Goal: Task Accomplishment & Management: Manage account settings

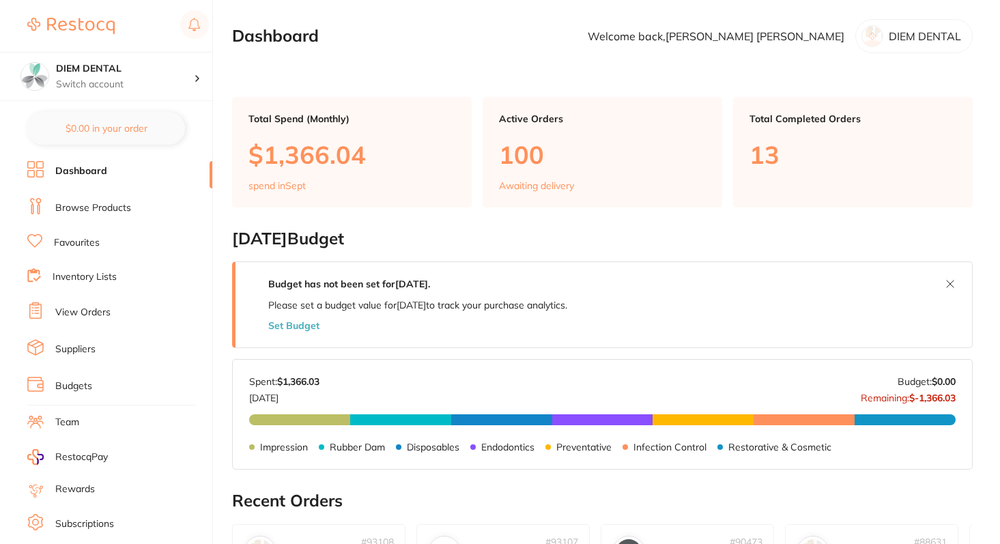
click at [85, 315] on link "View Orders" at bounding box center [82, 313] width 55 height 14
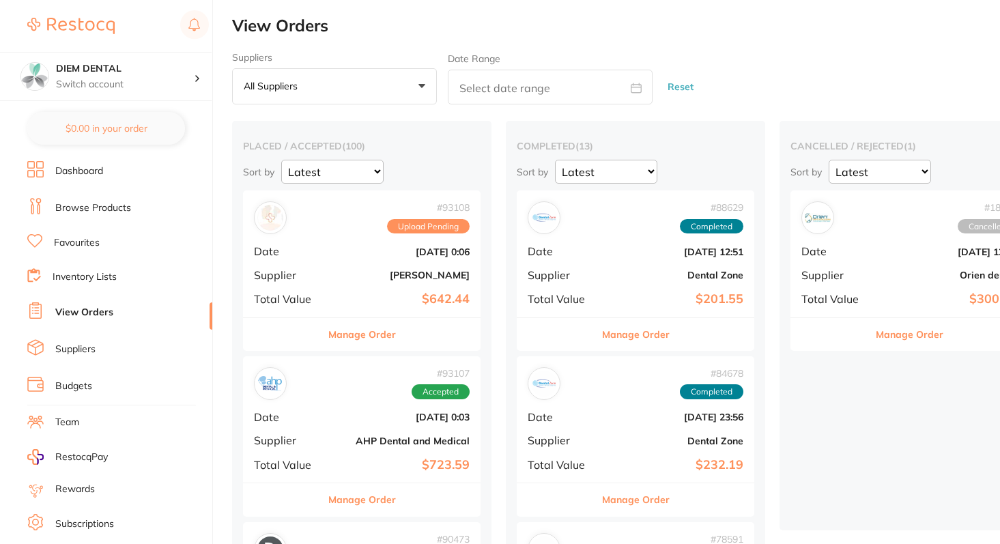
click at [323, 255] on div "# 93108 Upload Pending Date [DATE] 0:06 Supplier [PERSON_NAME] Total Value $642…" at bounding box center [362, 253] width 238 height 126
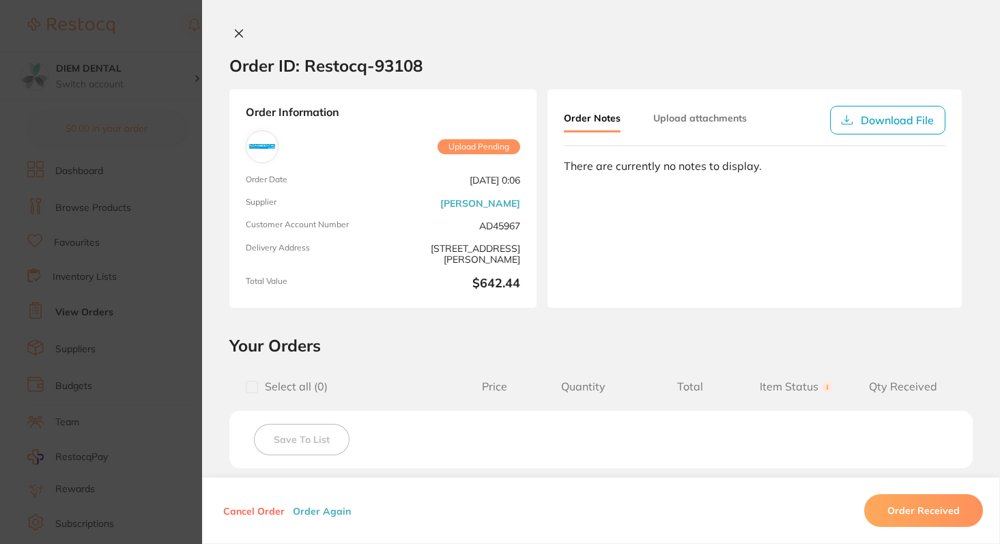
click at [238, 38] on icon at bounding box center [238, 33] width 11 height 11
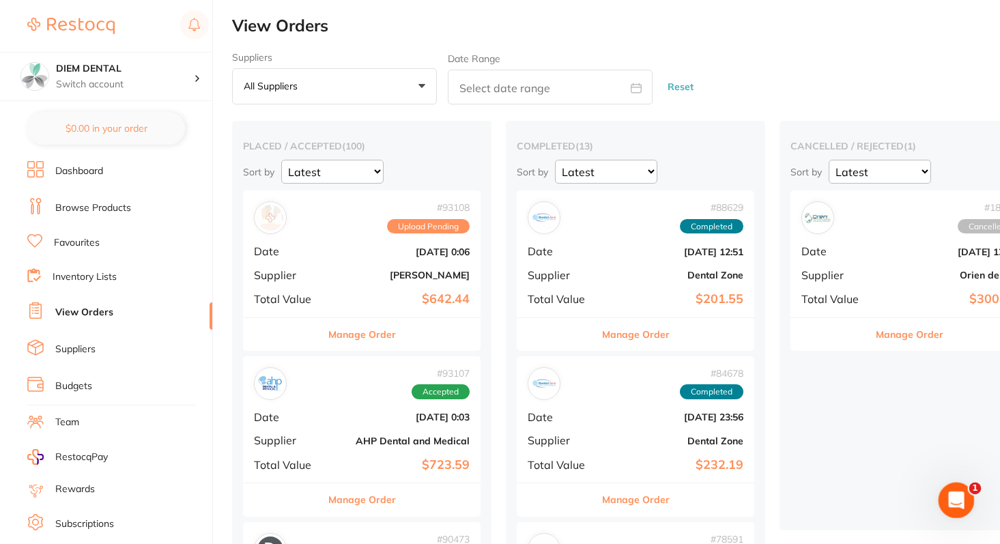
click at [952, 490] on icon "Open Intercom Messenger" at bounding box center [954, 498] width 23 height 23
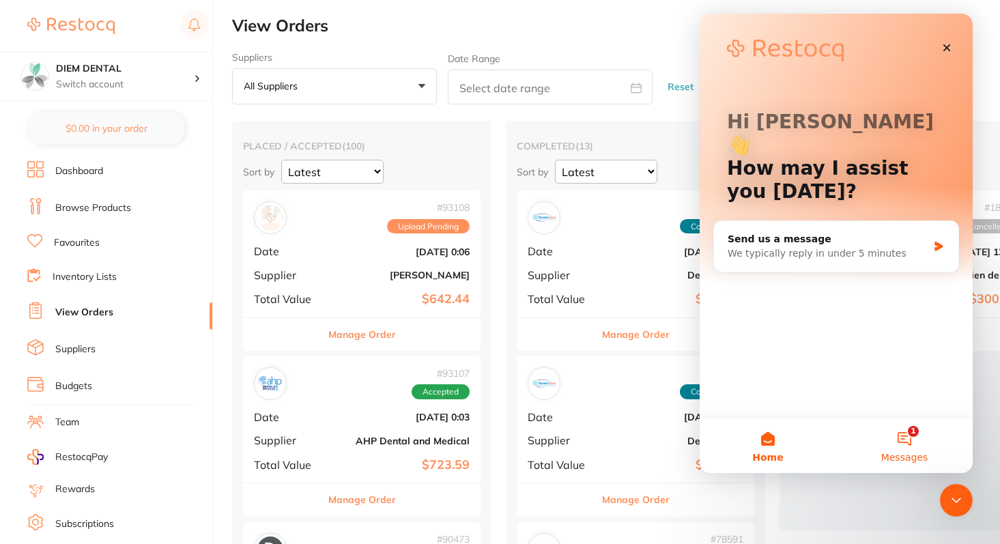
click at [902, 441] on button "1 Messages" at bounding box center [904, 445] width 137 height 55
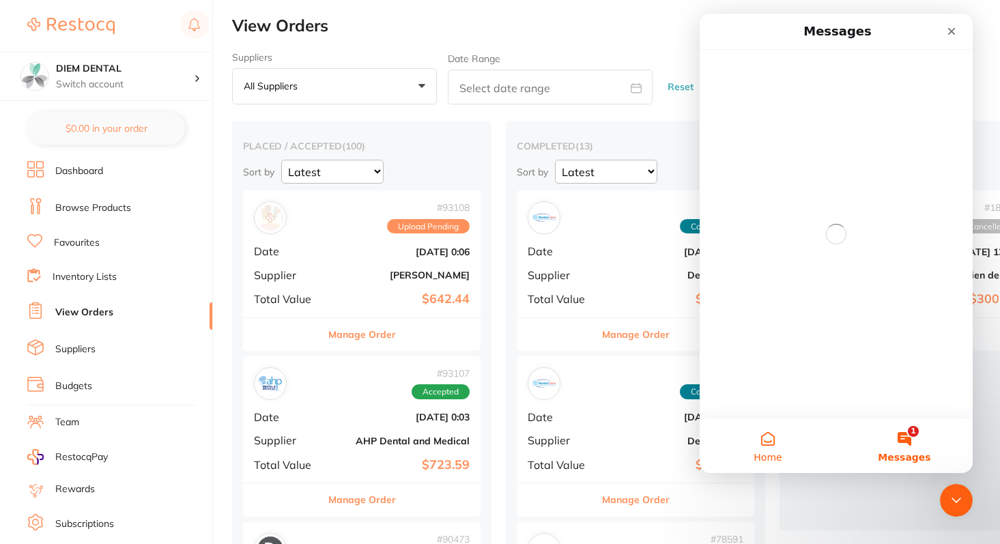
click at [765, 443] on button "Home" at bounding box center [768, 445] width 137 height 55
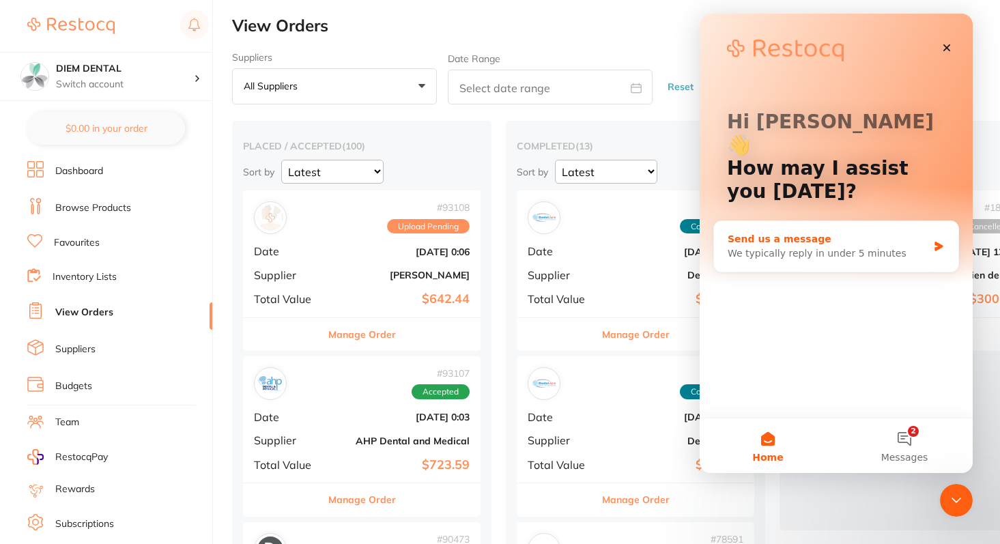
click at [777, 246] on div "We typically reply in under 5 minutes" at bounding box center [828, 253] width 200 height 14
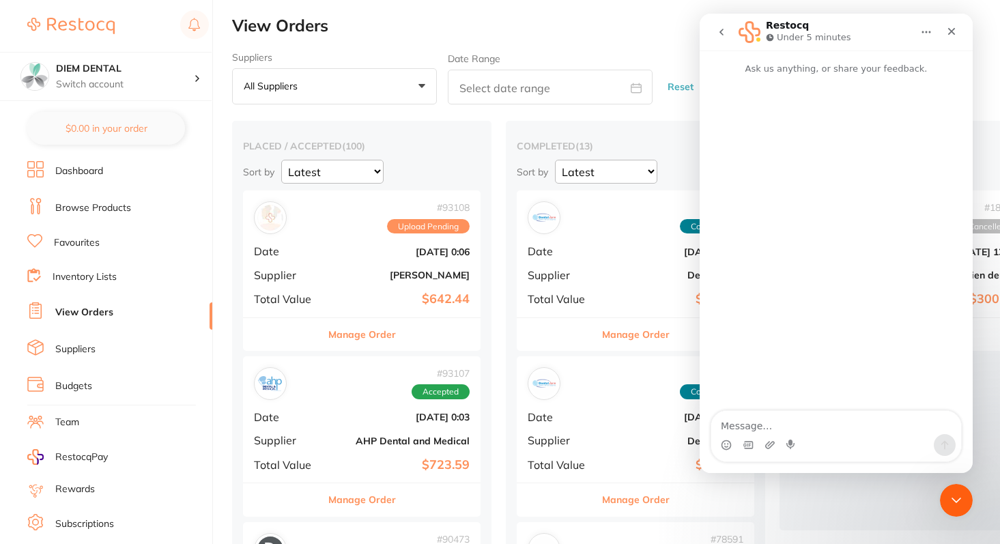
click at [754, 424] on textarea "Message…" at bounding box center [836, 422] width 250 height 23
type textarea "order #93108 shows upload pending, what does it mean"
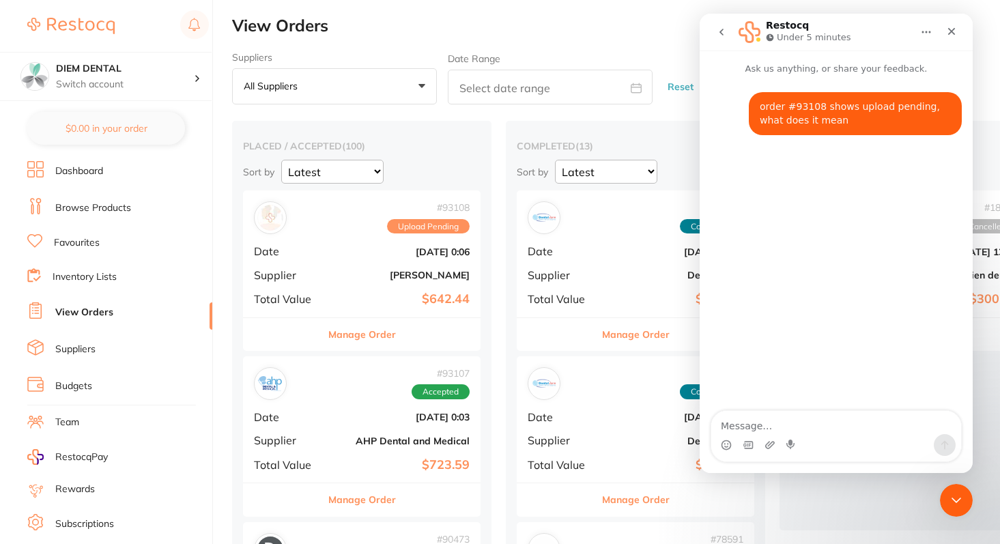
click at [370, 286] on div "# 93108 Upload Pending Date [DATE] 0:06 Supplier [PERSON_NAME] Total Value $642…" at bounding box center [362, 253] width 238 height 126
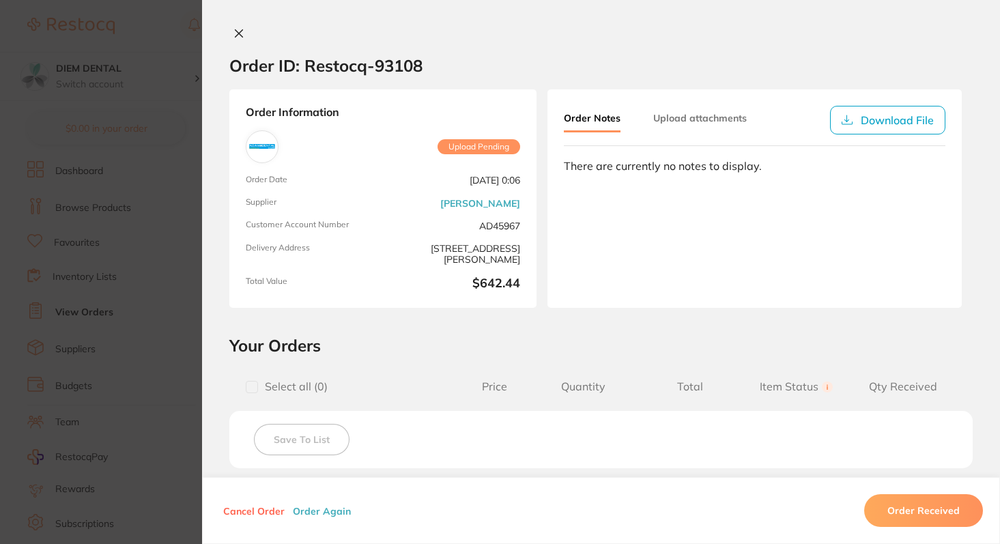
click at [237, 31] on icon at bounding box center [239, 34] width 8 height 8
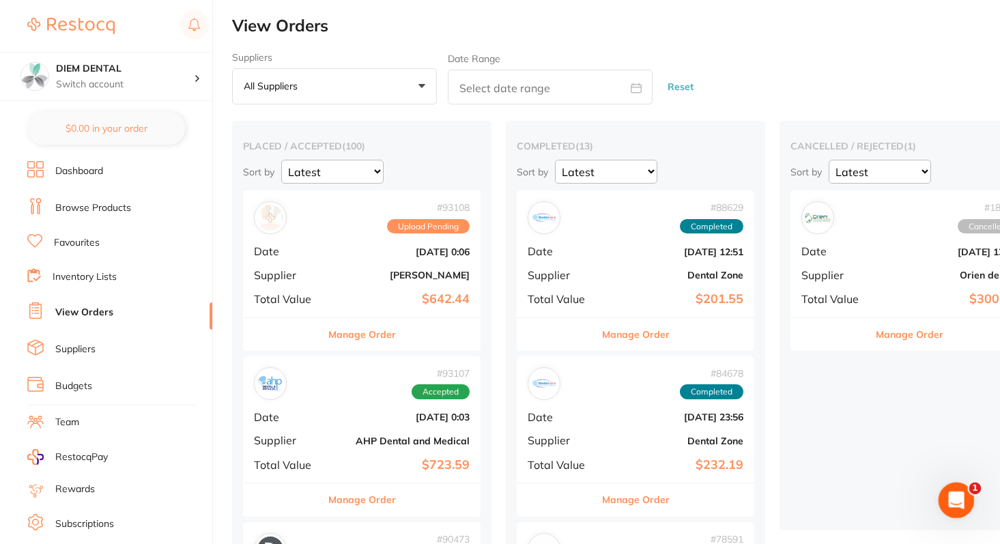
click at [958, 502] on icon "Open Intercom Messenger" at bounding box center [954, 498] width 23 height 23
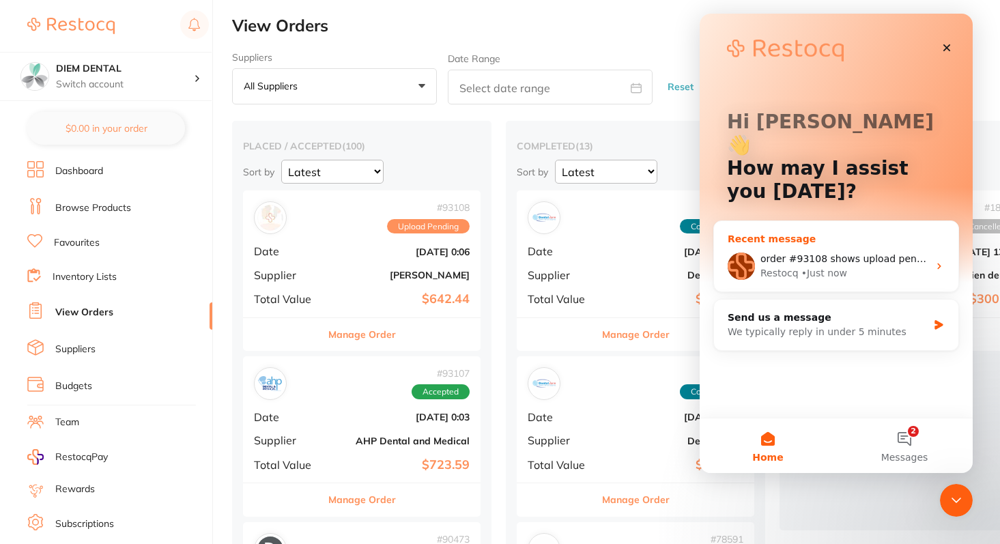
click at [848, 253] on span "order #93108 shows upload pending, what does it mean" at bounding box center [896, 258] width 272 height 11
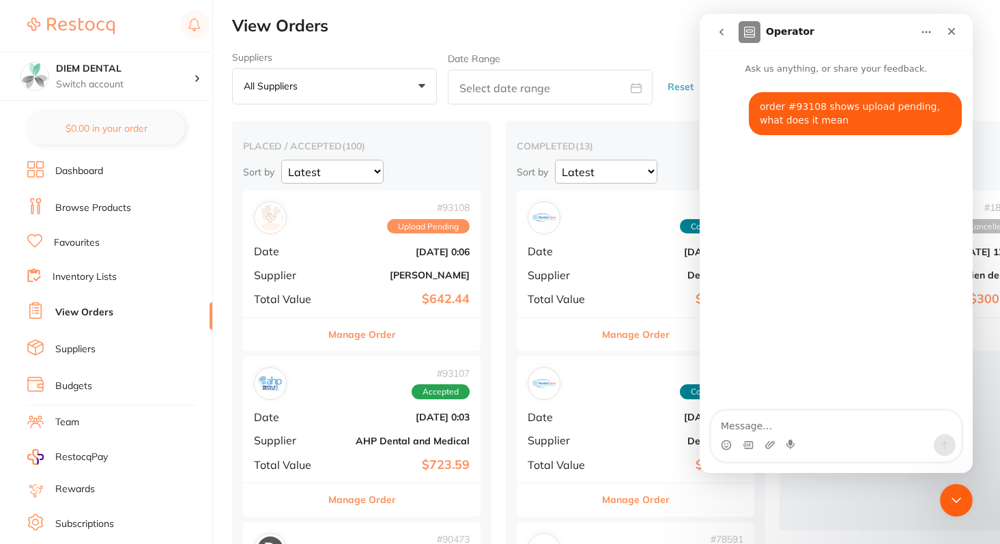
click at [719, 38] on button "go back" at bounding box center [722, 32] width 26 height 26
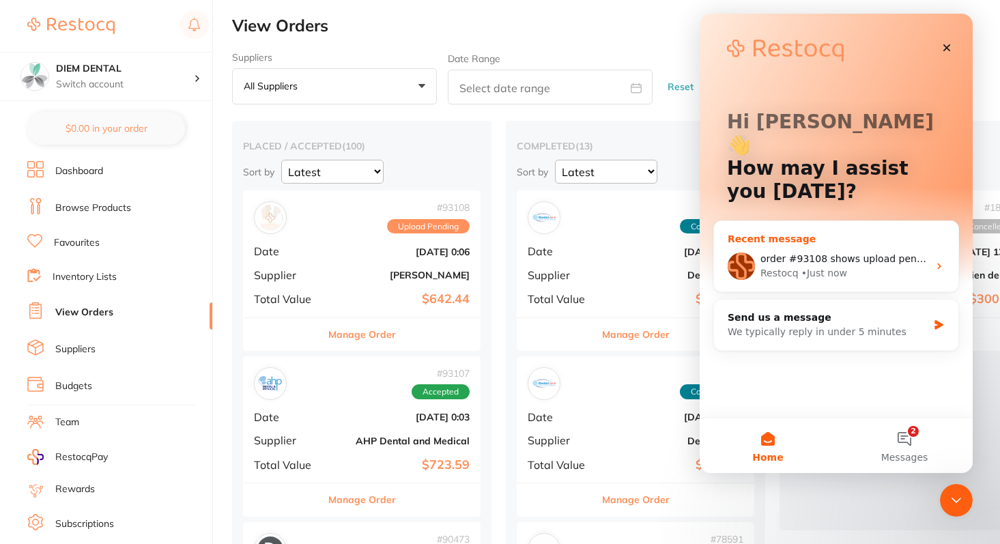
click at [826, 252] on div "order #93108 shows upload pending, what does it mean" at bounding box center [844, 259] width 168 height 14
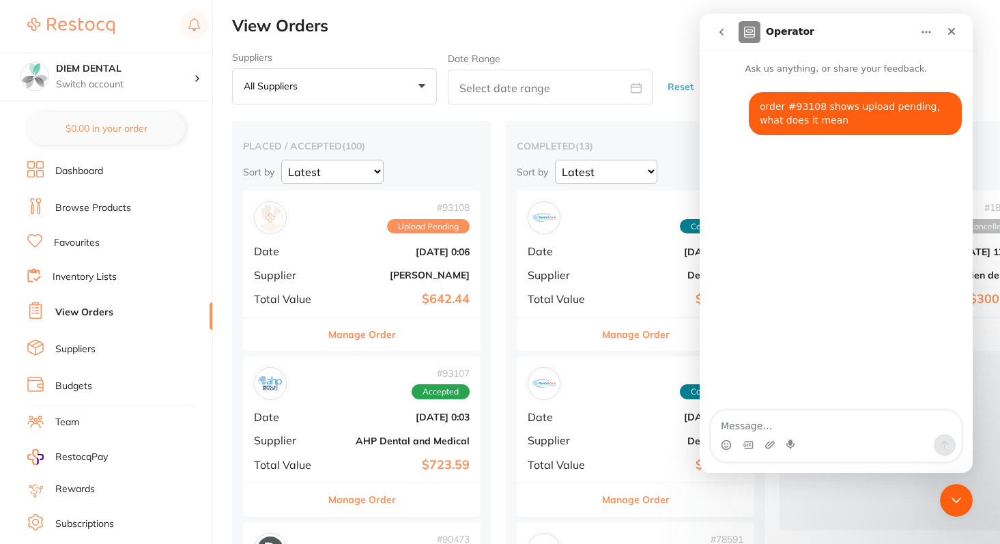
click at [716, 34] on icon "go back" at bounding box center [721, 32] width 11 height 11
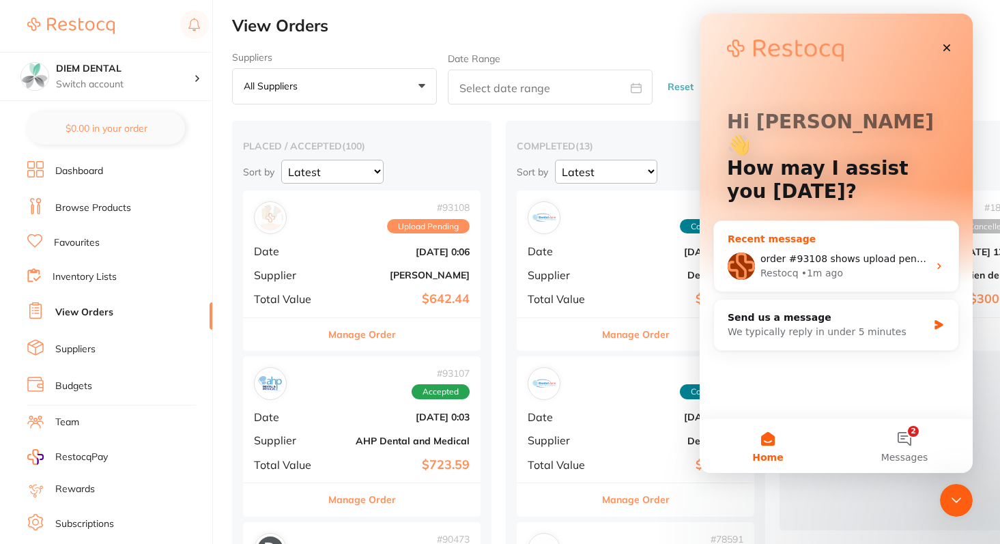
click at [846, 253] on span "order #93108 shows upload pending, what does it mean" at bounding box center [896, 258] width 272 height 11
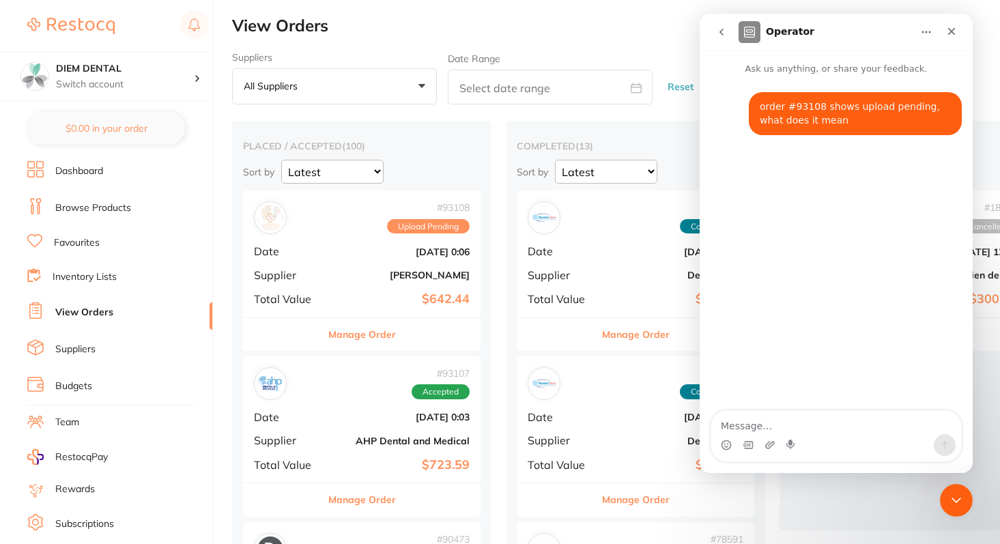
click at [720, 42] on button "go back" at bounding box center [722, 32] width 26 height 26
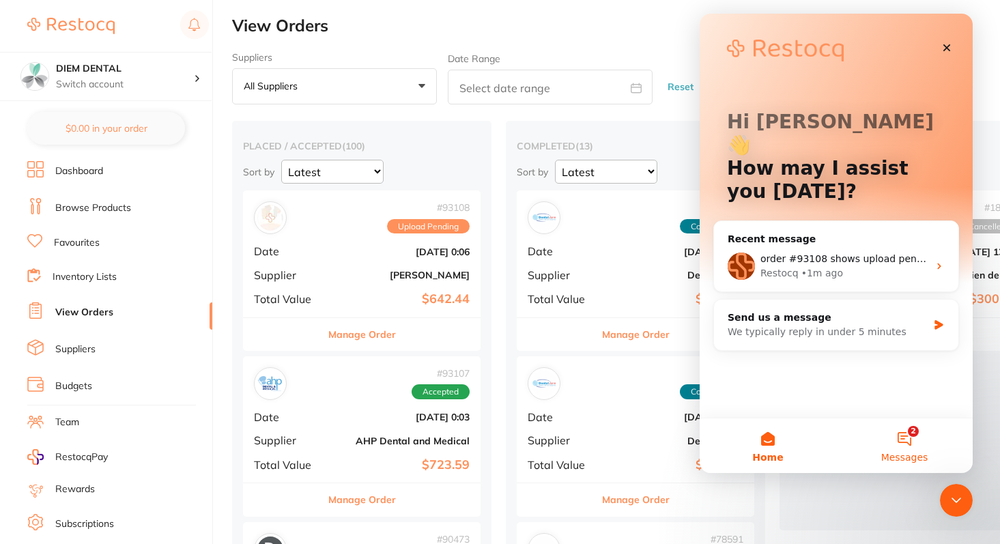
click at [914, 444] on button "2 Messages" at bounding box center [904, 445] width 137 height 55
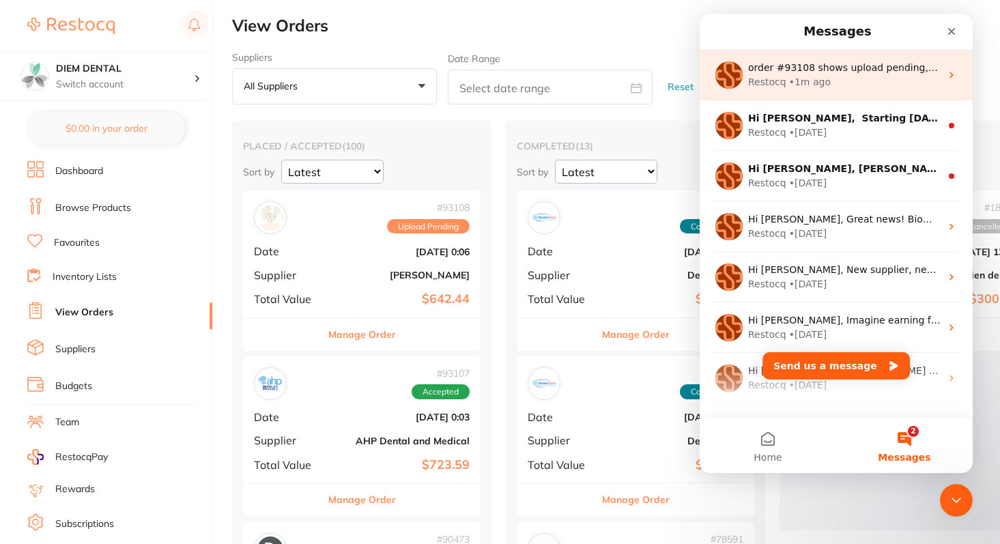
click at [795, 83] on div "• 1m ago" at bounding box center [810, 82] width 42 height 14
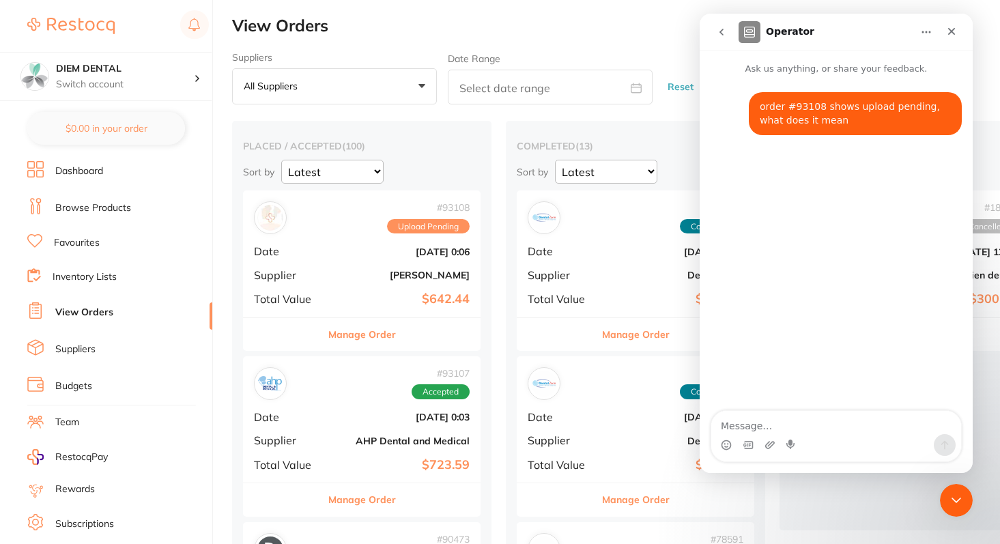
click at [721, 32] on icon "go back" at bounding box center [721, 32] width 11 height 11
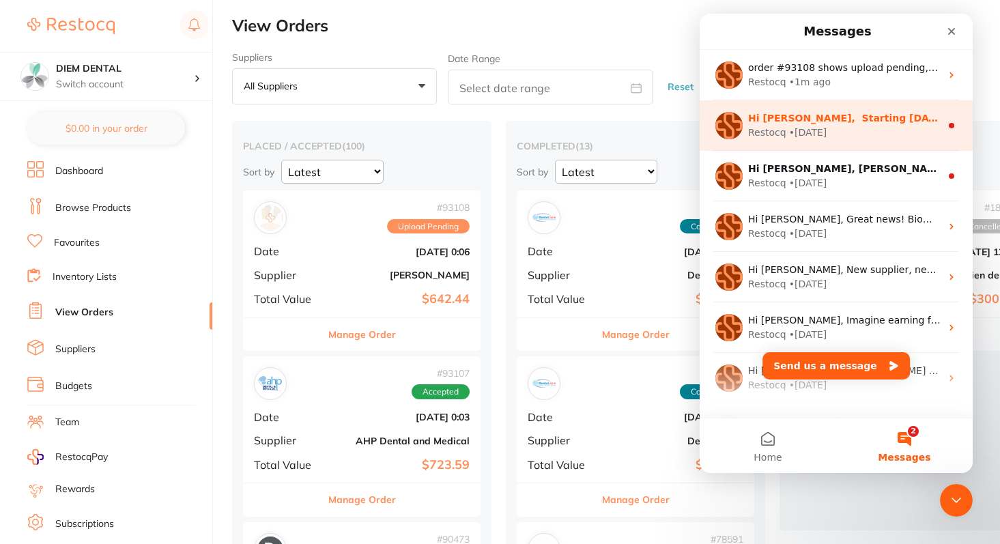
click at [804, 133] on div "• [DATE]" at bounding box center [808, 133] width 38 height 14
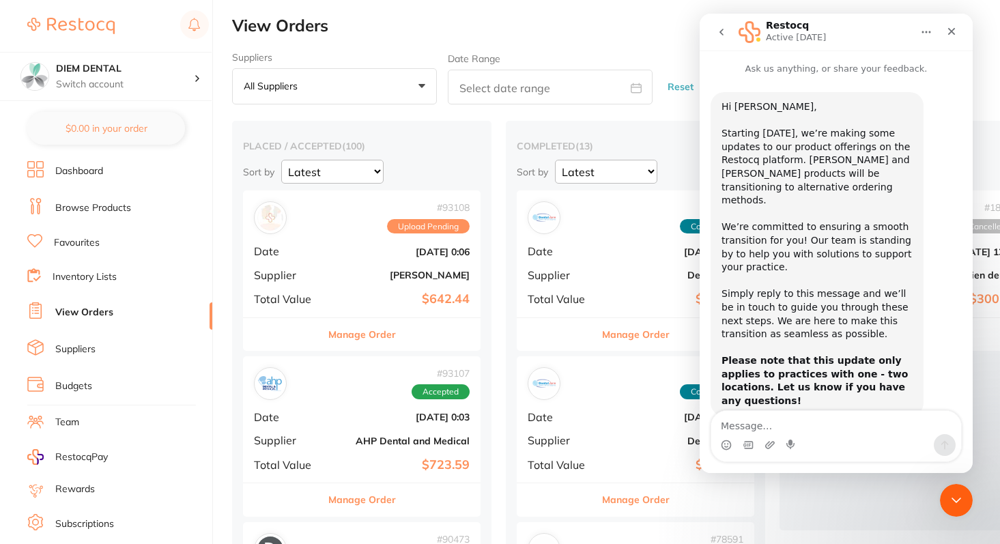
scroll to position [7, 0]
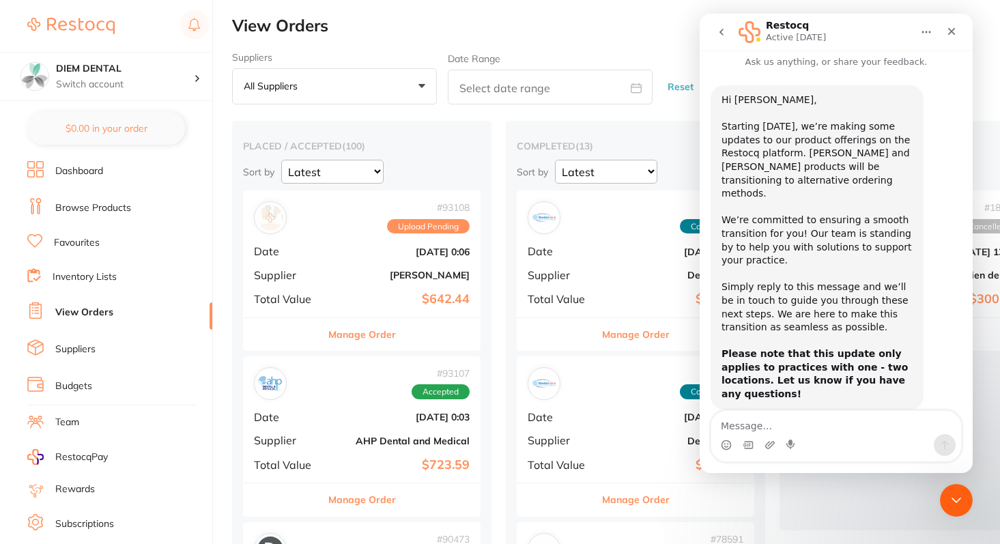
click at [717, 27] on icon "go back" at bounding box center [721, 32] width 11 height 11
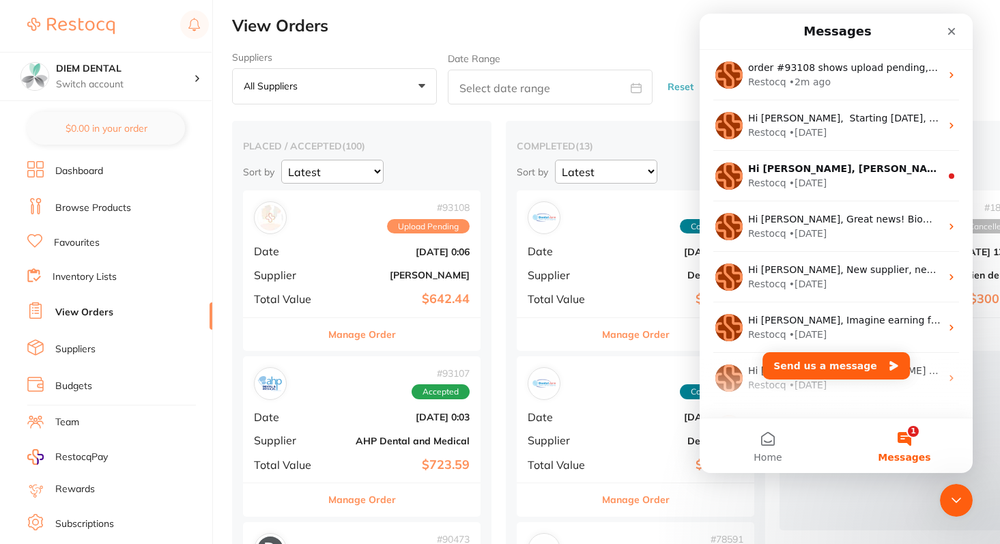
scroll to position [0, 0]
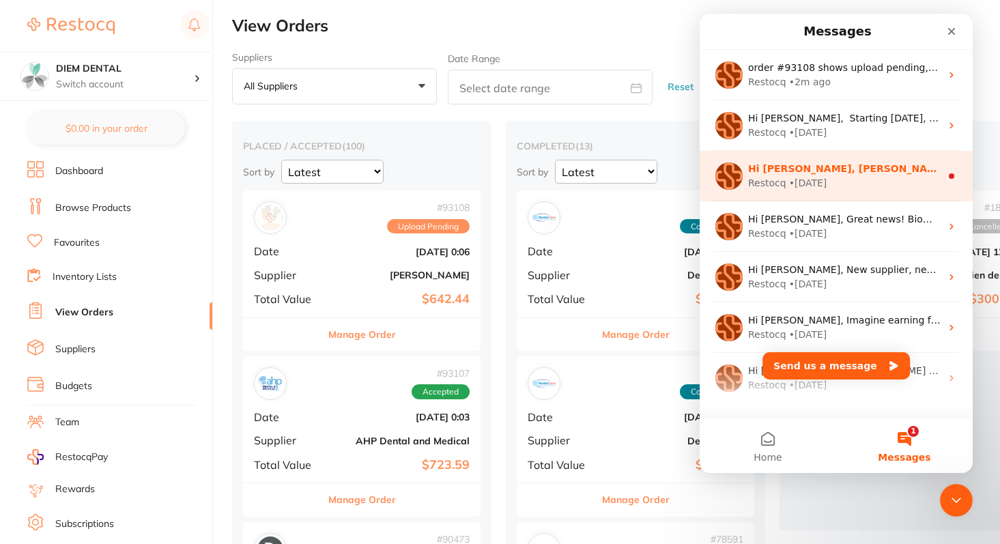
click at [841, 182] on div "Restocq • [DATE]" at bounding box center [844, 183] width 192 height 14
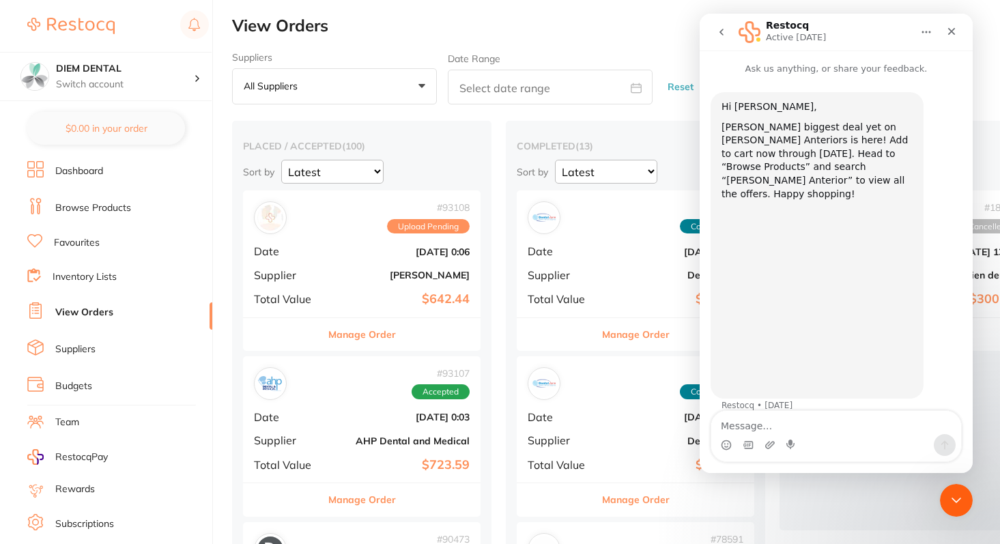
scroll to position [3, 0]
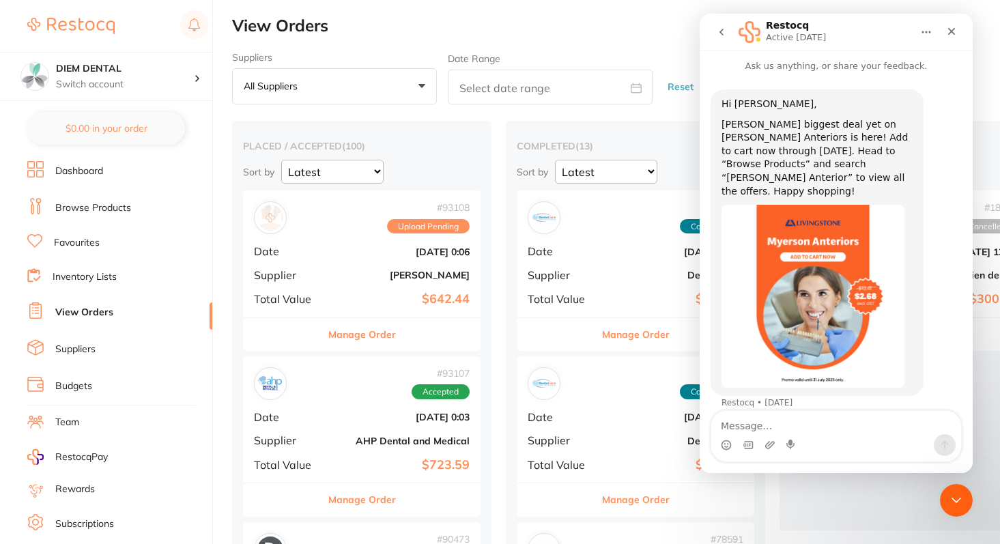
click at [723, 33] on icon "go back" at bounding box center [721, 32] width 11 height 11
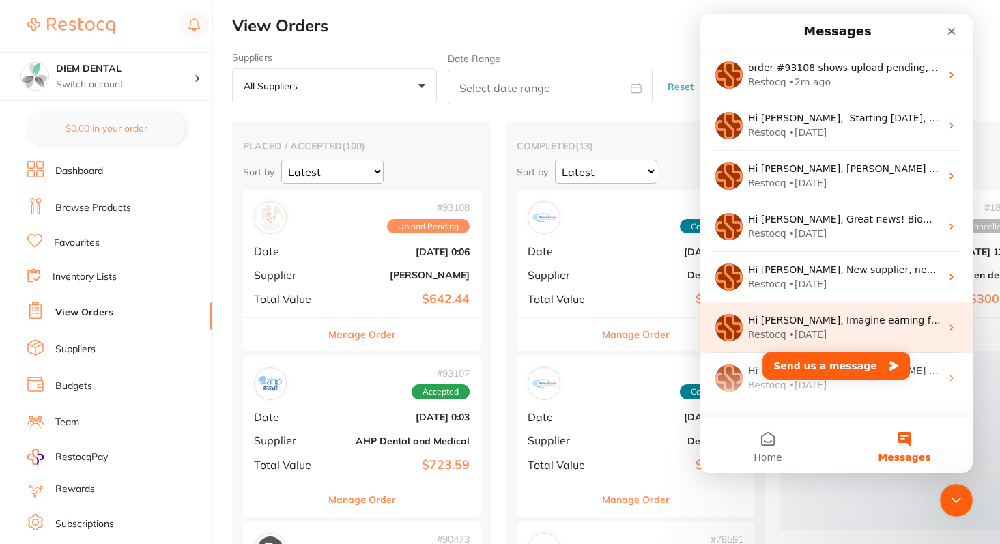
scroll to position [0, 0]
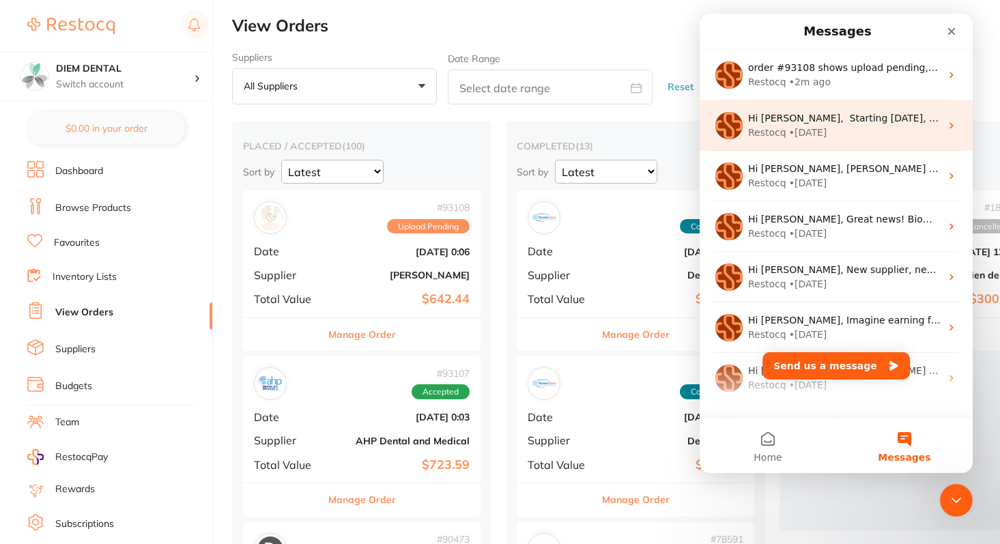
click at [841, 126] on div "Restocq • [DATE]" at bounding box center [844, 133] width 192 height 14
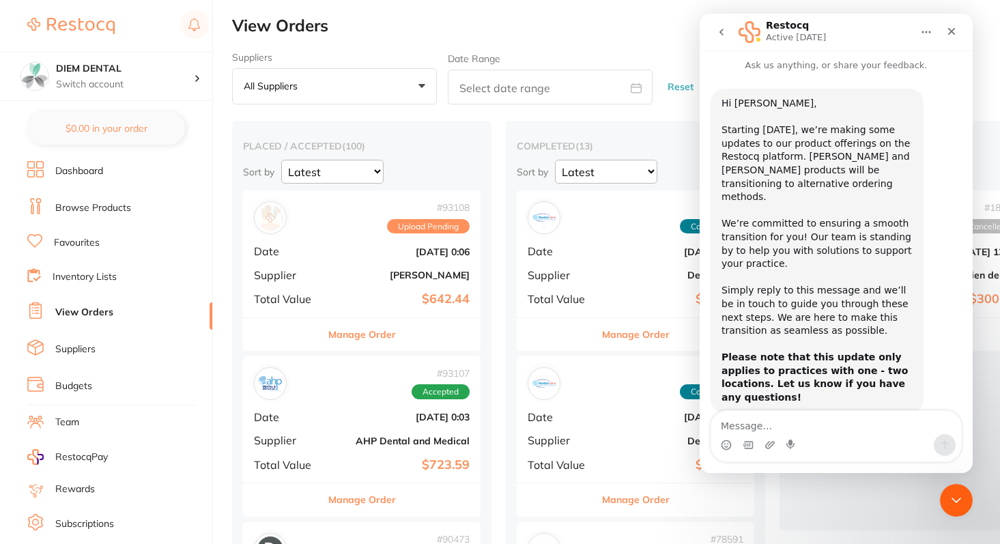
scroll to position [7, 0]
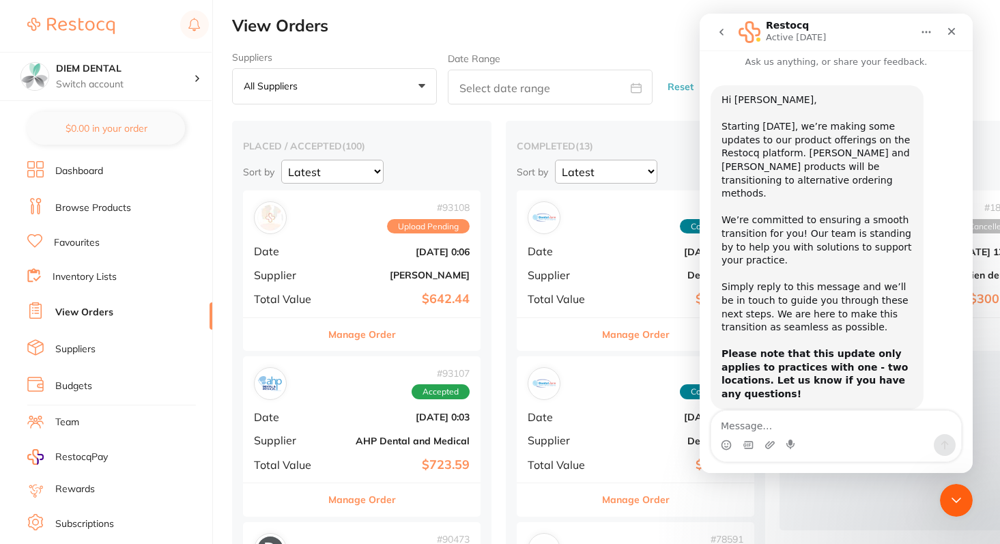
click at [720, 38] on button "go back" at bounding box center [722, 32] width 26 height 26
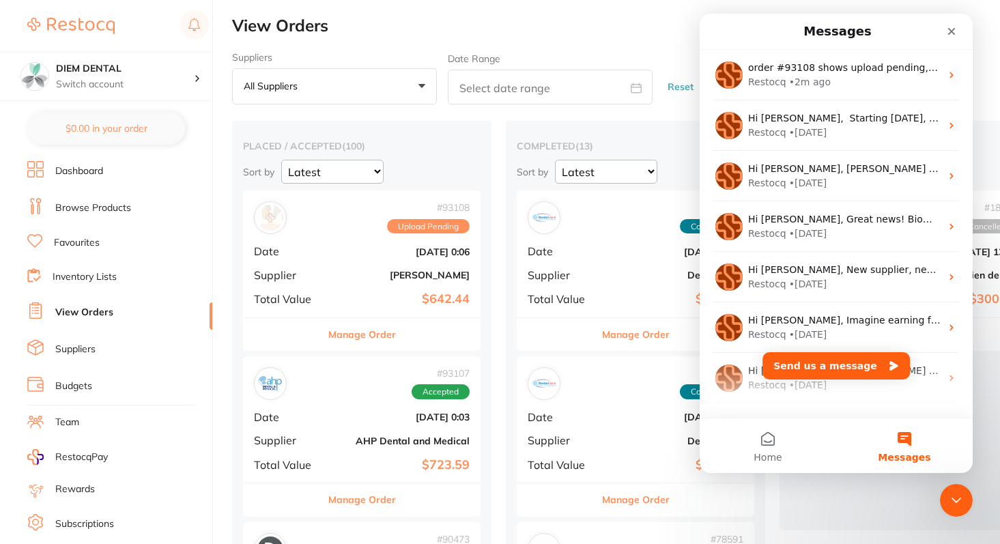
scroll to position [0, 0]
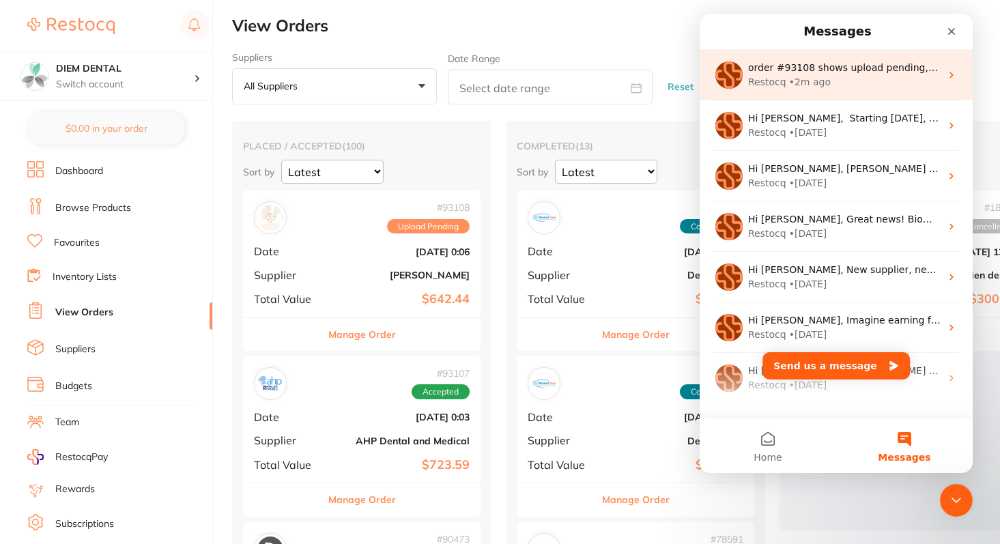
click at [814, 88] on div "• 2m ago" at bounding box center [810, 82] width 42 height 14
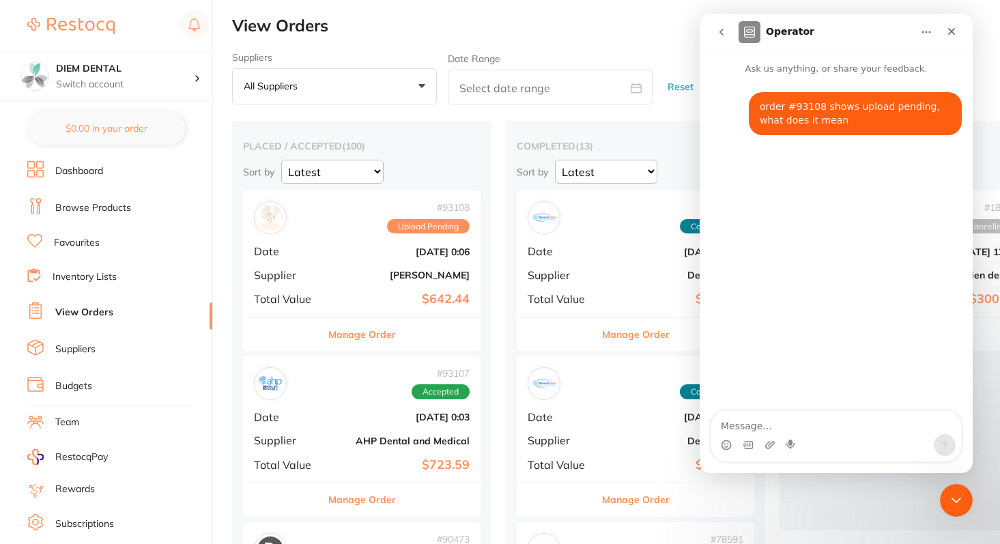
click at [725, 33] on icon "go back" at bounding box center [721, 32] width 11 height 11
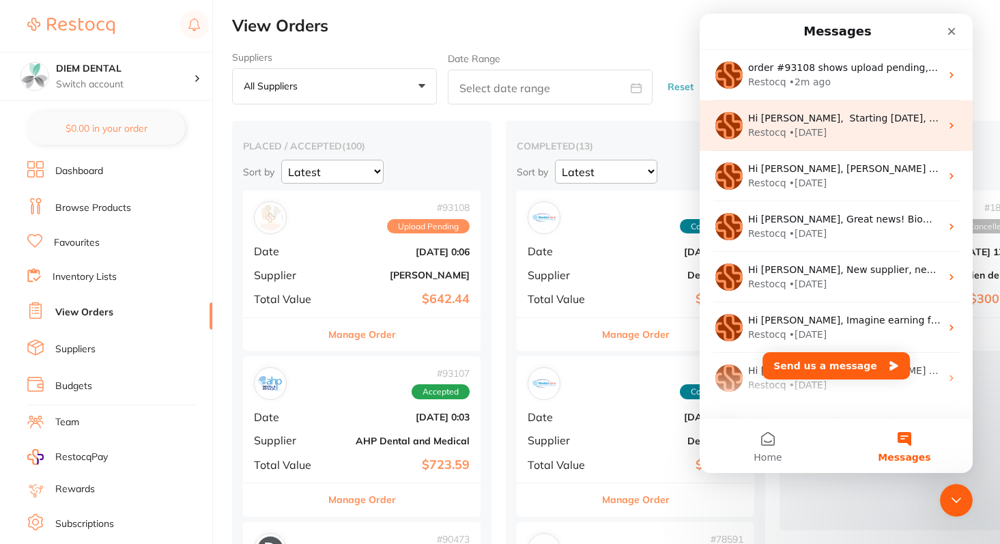
click at [791, 134] on div "• [DATE]" at bounding box center [808, 133] width 38 height 14
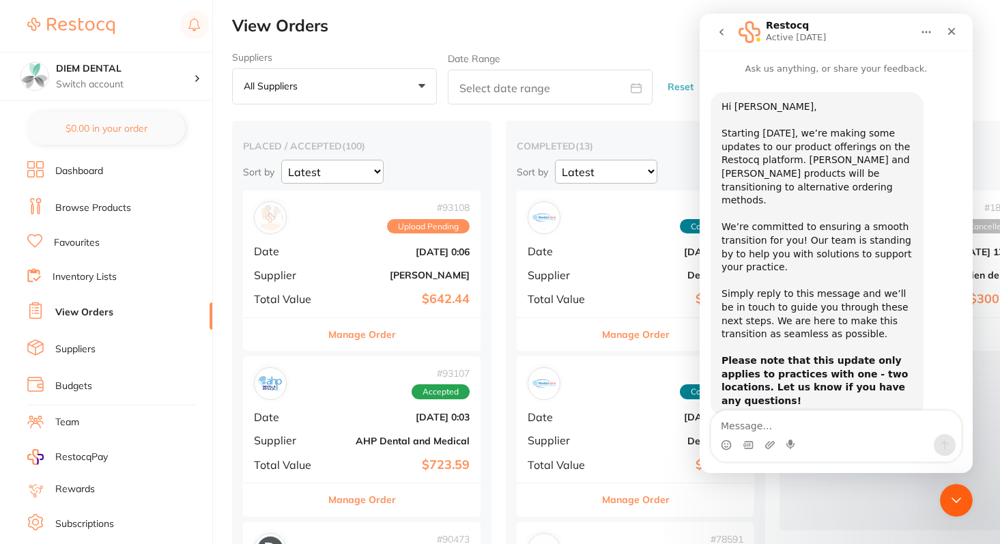
scroll to position [7, 0]
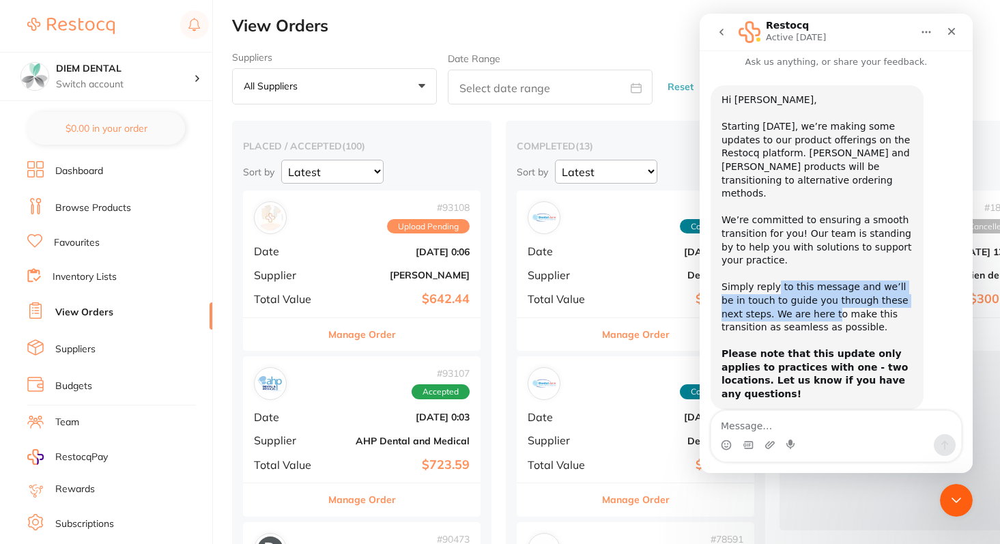
drag, startPoint x: 775, startPoint y: 273, endPoint x: 810, endPoint y: 308, distance: 49.2
click at [810, 308] on div "Hi [PERSON_NAME], ​ Starting [DATE], we’re making some updates to our product o…" at bounding box center [816, 248] width 191 height 308
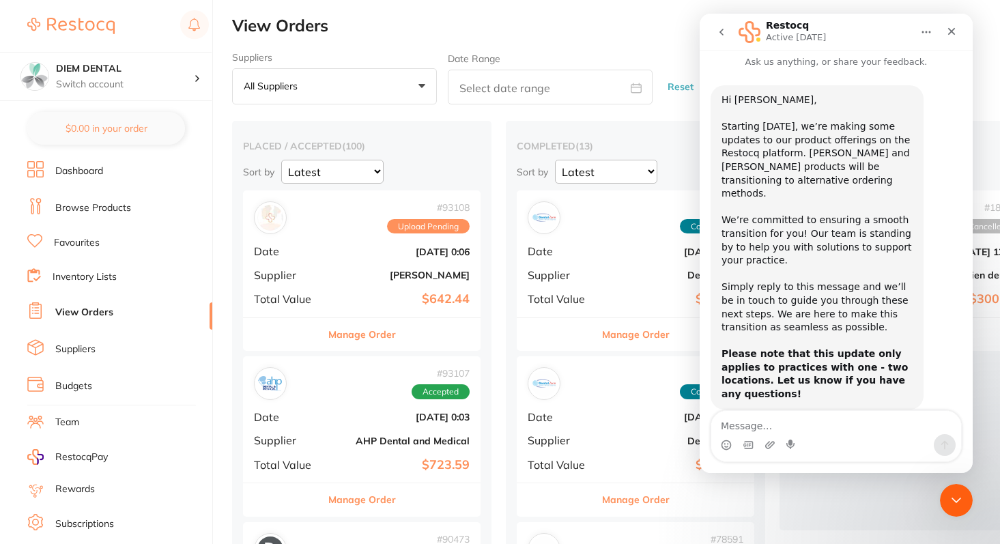
click at [832, 317] on div "Hi [PERSON_NAME], ​ Starting [DATE], we’re making some updates to our product o…" at bounding box center [816, 248] width 191 height 308
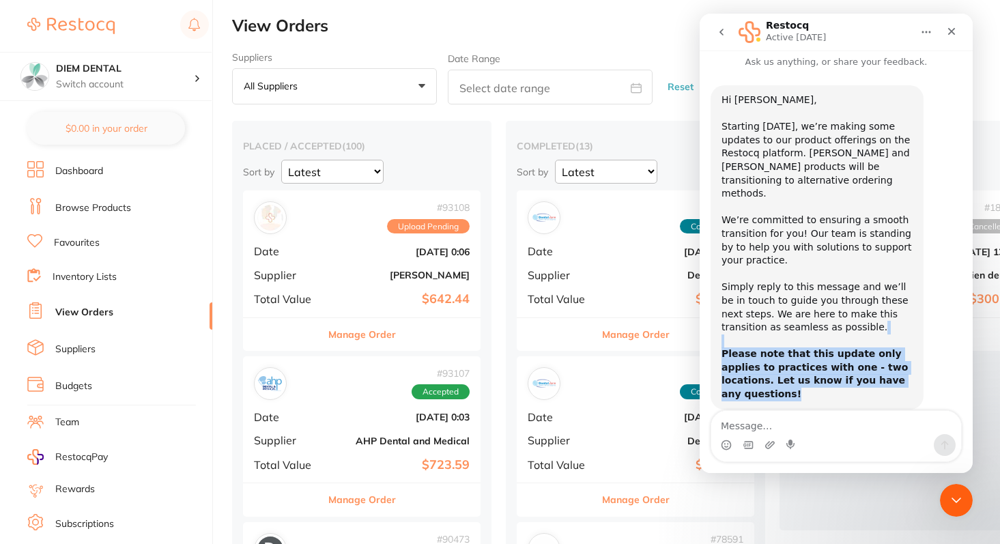
drag, startPoint x: 804, startPoint y: 332, endPoint x: 915, endPoint y: 396, distance: 127.8
click at [914, 395] on div "Hi [PERSON_NAME], ​ Starting [DATE], we’re making some updates to our product o…" at bounding box center [836, 262] width 251 height 354
click at [891, 359] on b "Please note that this update only applies to practices with one - two locations…" at bounding box center [814, 373] width 186 height 51
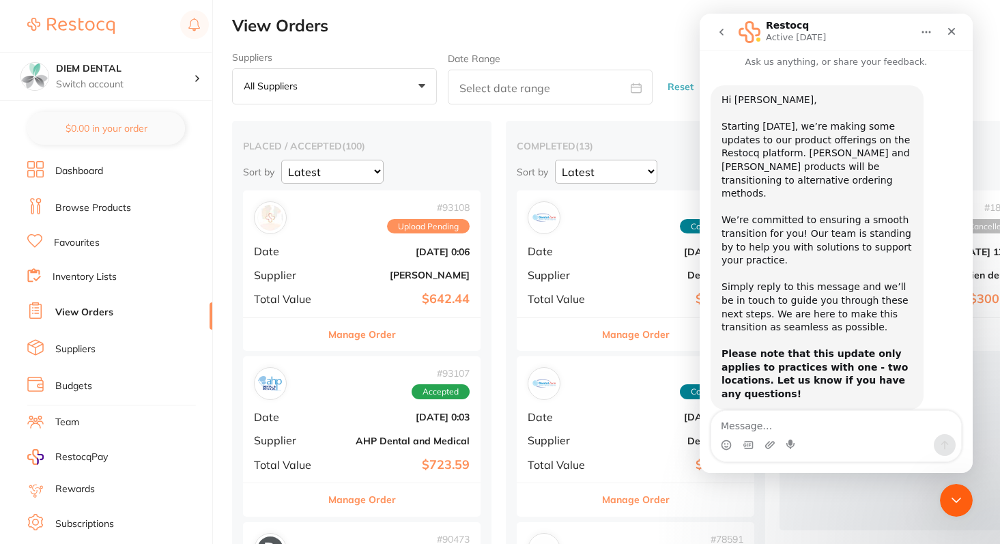
click at [721, 34] on icon "go back" at bounding box center [721, 32] width 11 height 11
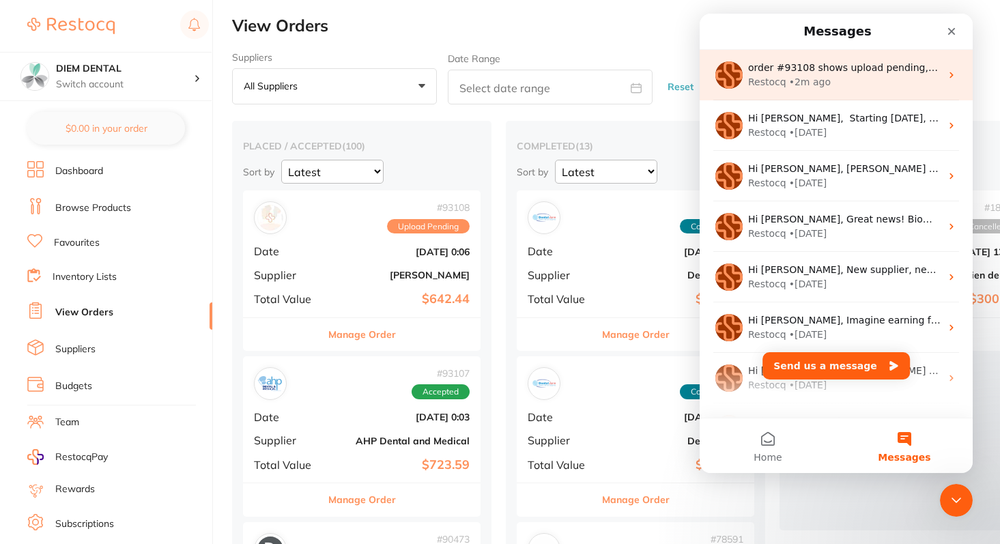
click at [797, 88] on div "• 2m ago" at bounding box center [810, 82] width 42 height 14
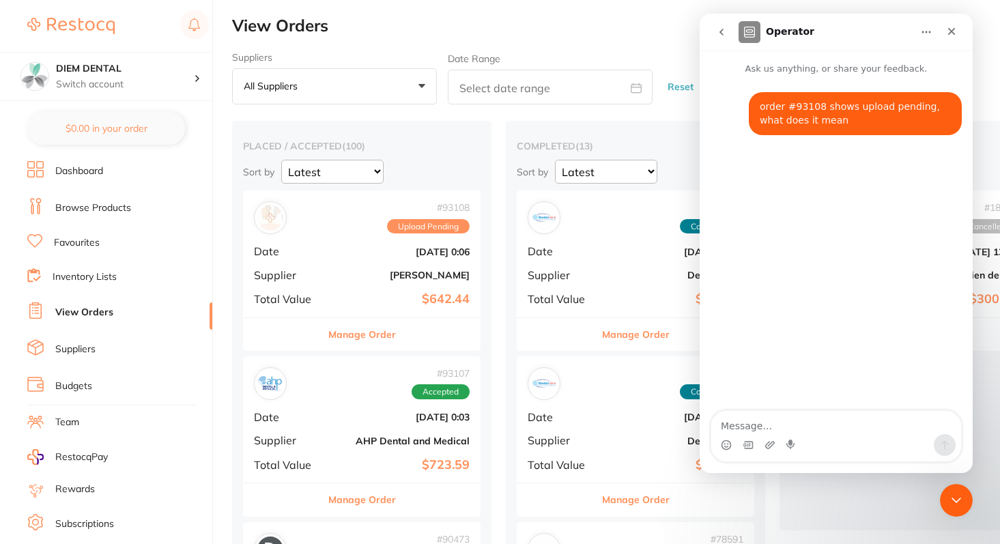
click at [722, 31] on icon "go back" at bounding box center [721, 32] width 11 height 11
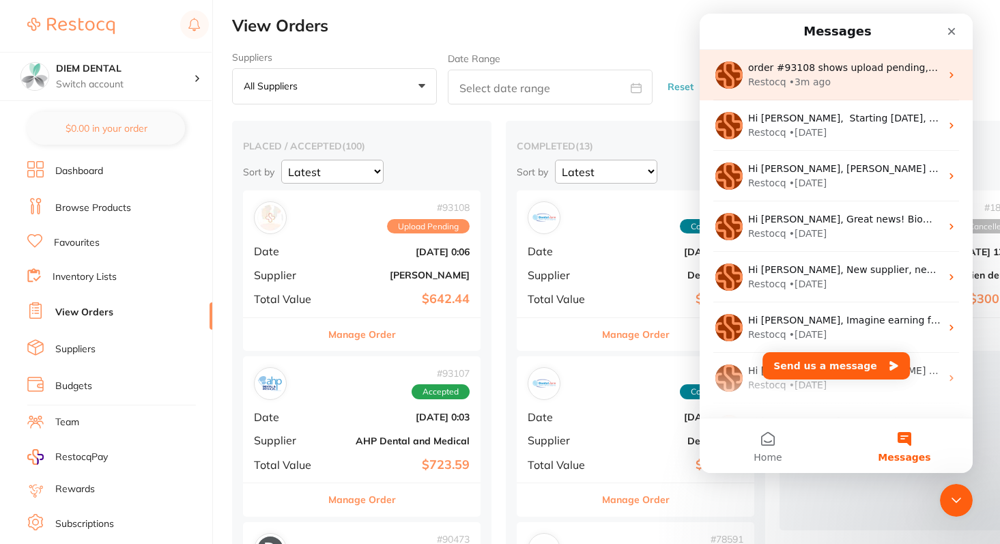
click at [831, 82] on div "Restocq • 3m ago" at bounding box center [844, 82] width 192 height 14
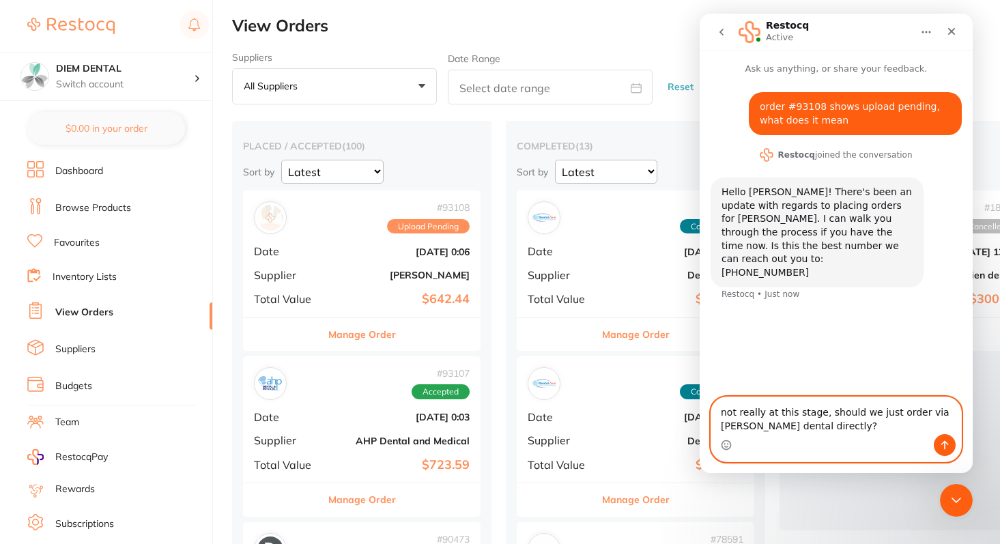
type textarea "not really at this stage, should we just order via [PERSON_NAME] dental directl…"
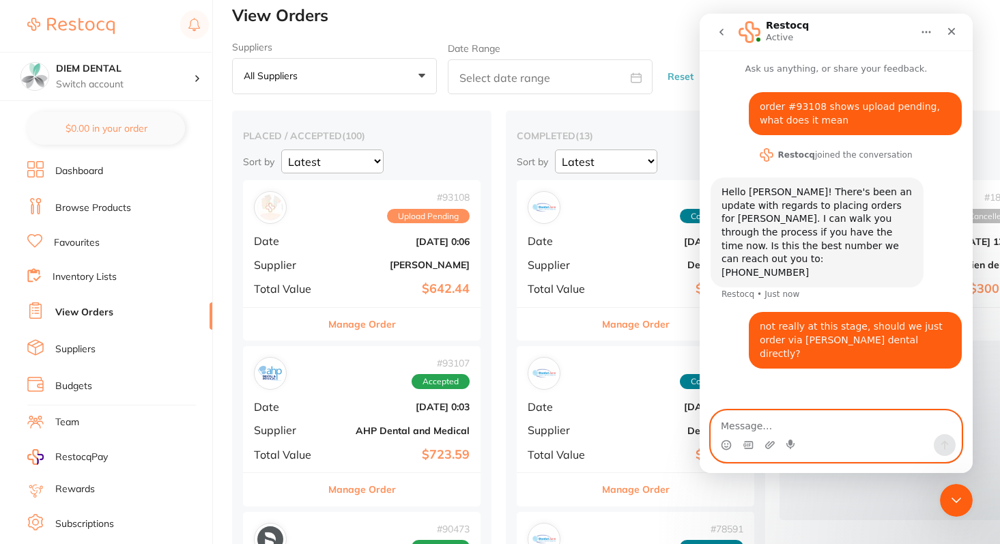
scroll to position [18, 0]
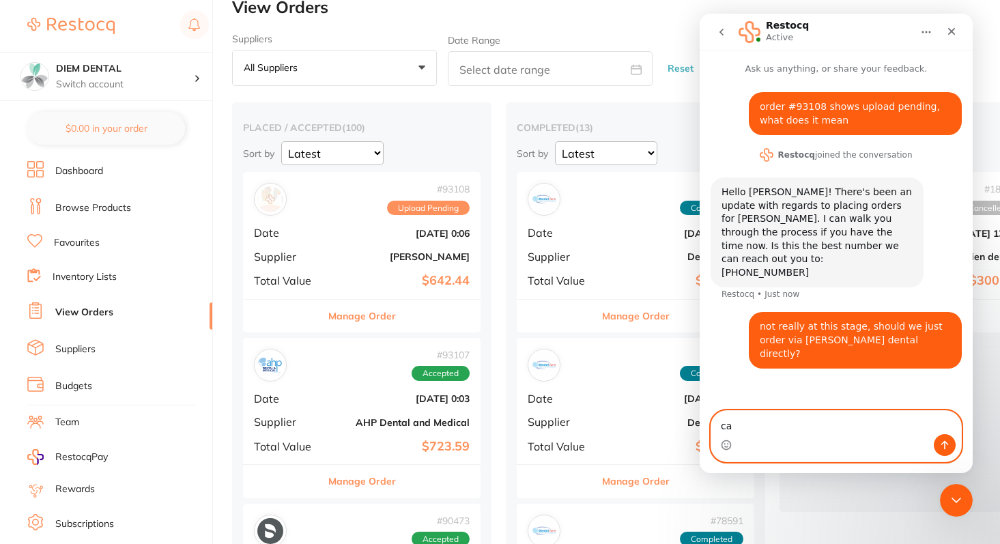
type textarea "c"
type textarea "i"
type textarea "and if so, should i just cancel this order?"
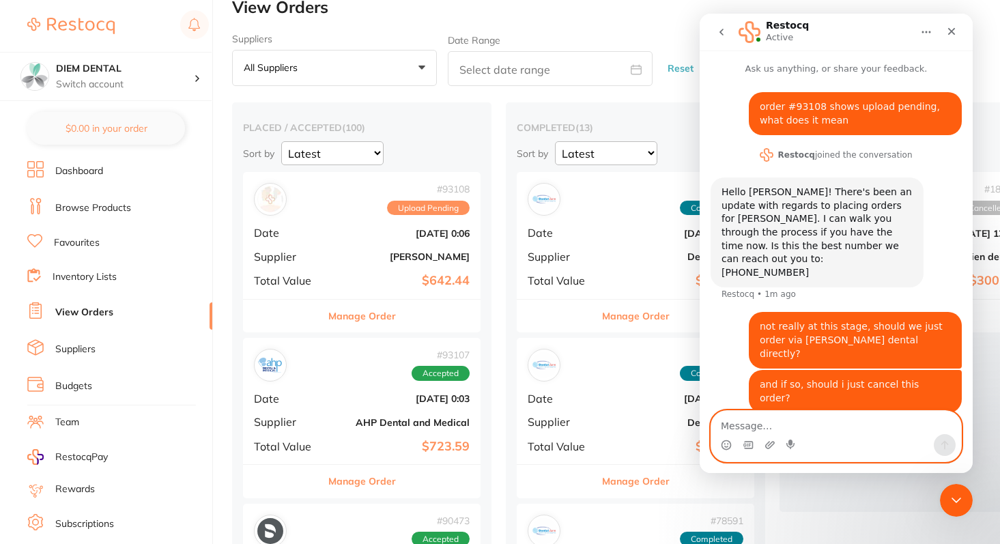
click at [384, 246] on div "# 93108 Upload Pending Date [DATE] 0:06 Supplier [PERSON_NAME] Total Value $642…" at bounding box center [362, 235] width 238 height 126
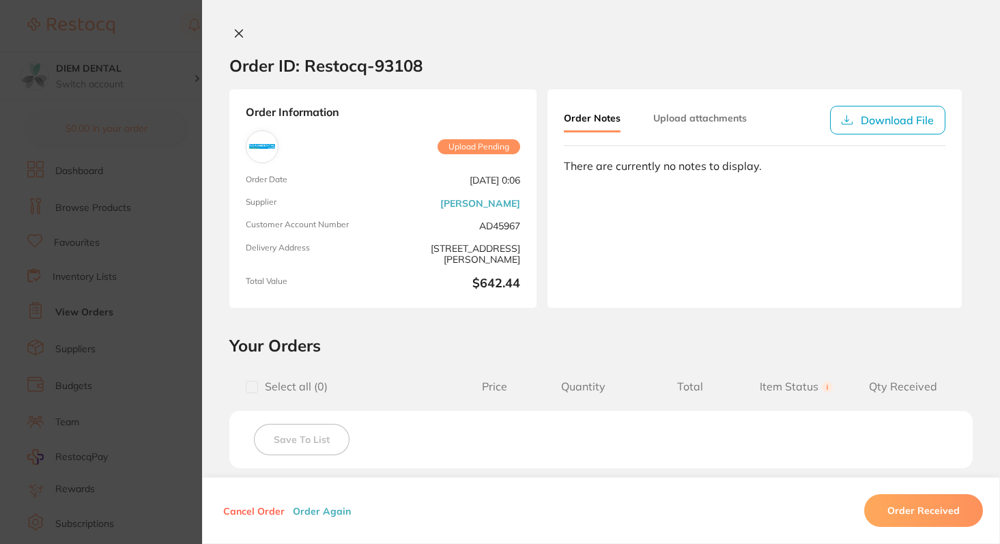
click at [243, 35] on button at bounding box center [238, 34] width 19 height 14
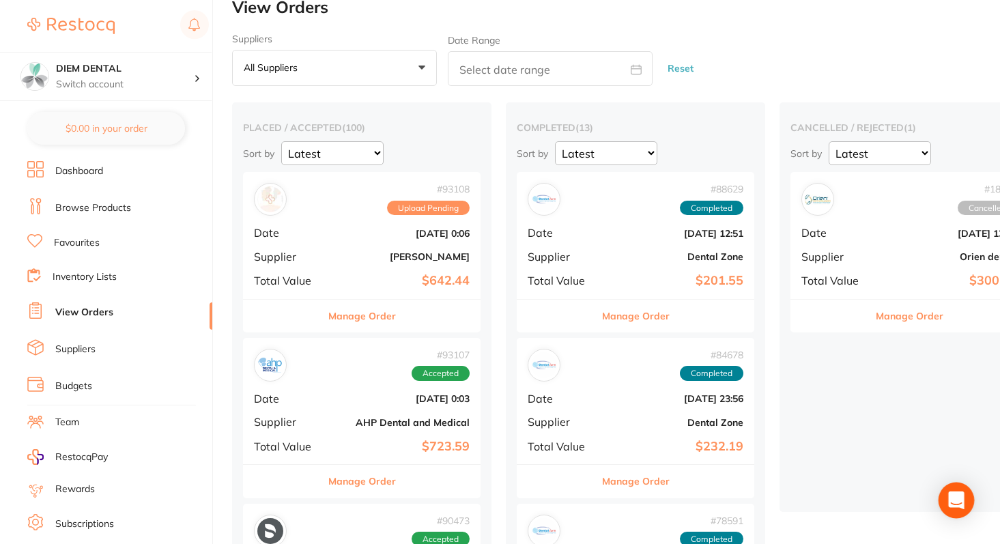
click at [965, 489] on div "Open Intercom Messenger" at bounding box center [957, 501] width 36 height 36
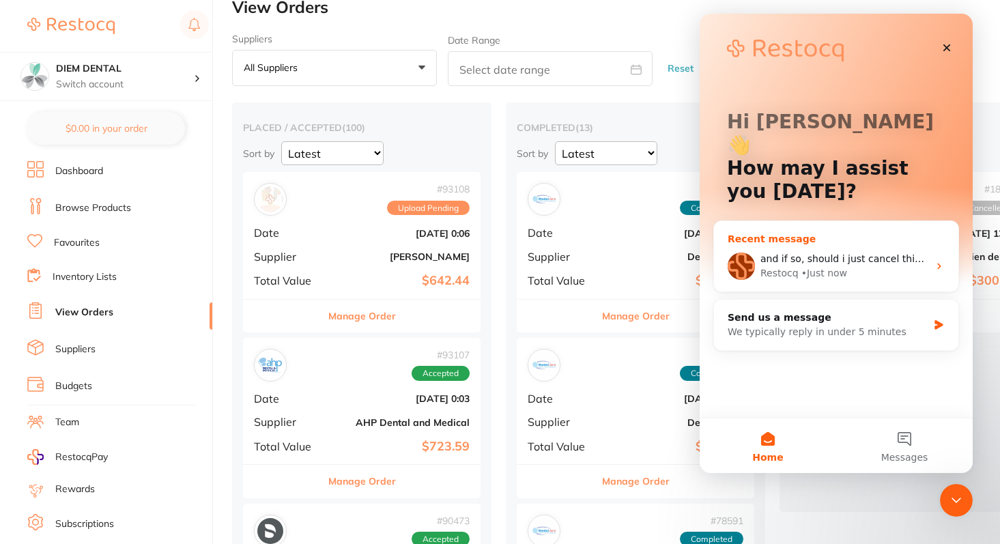
click at [810, 253] on span "and if so, should i just cancel this order?" at bounding box center [856, 258] width 193 height 11
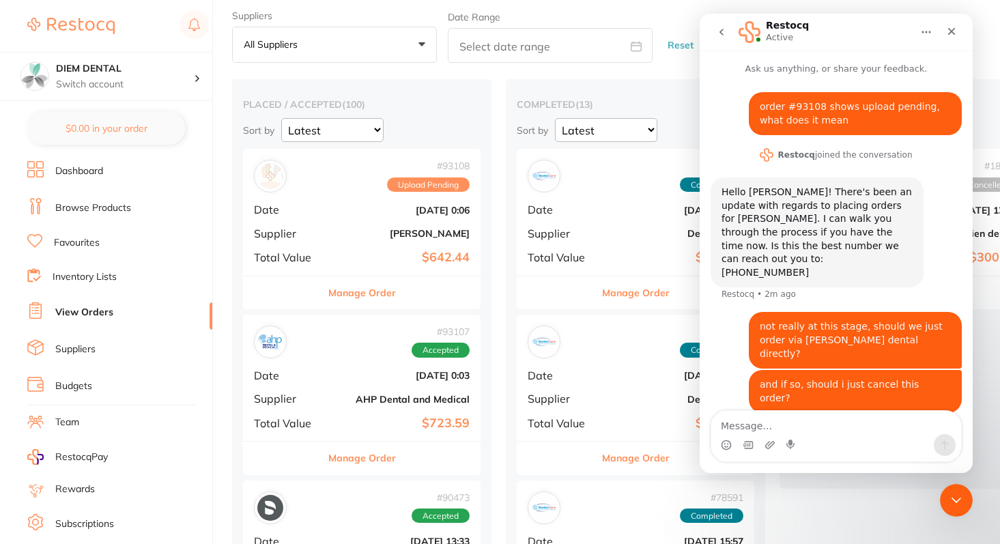
scroll to position [32, 0]
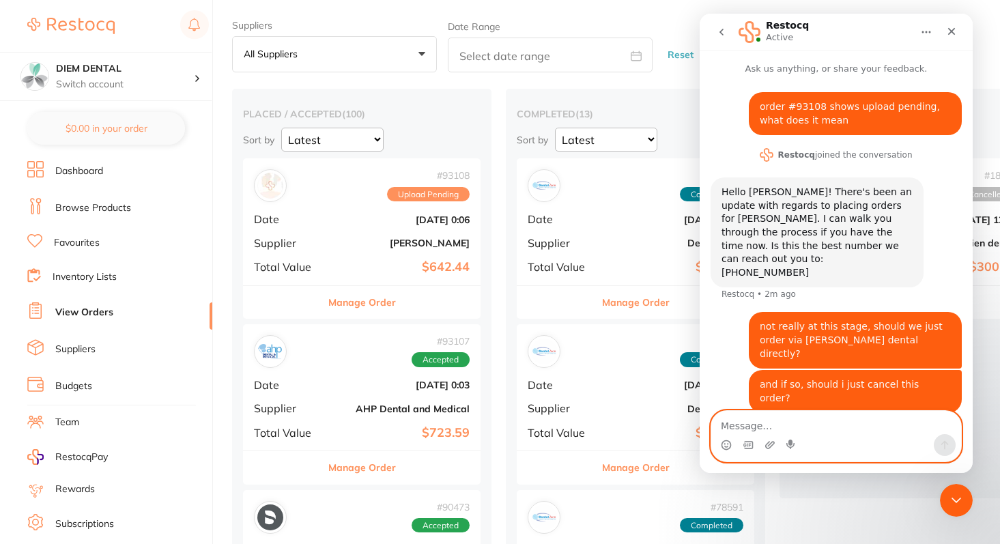
click at [382, 242] on b "[PERSON_NAME]" at bounding box center [401, 243] width 137 height 11
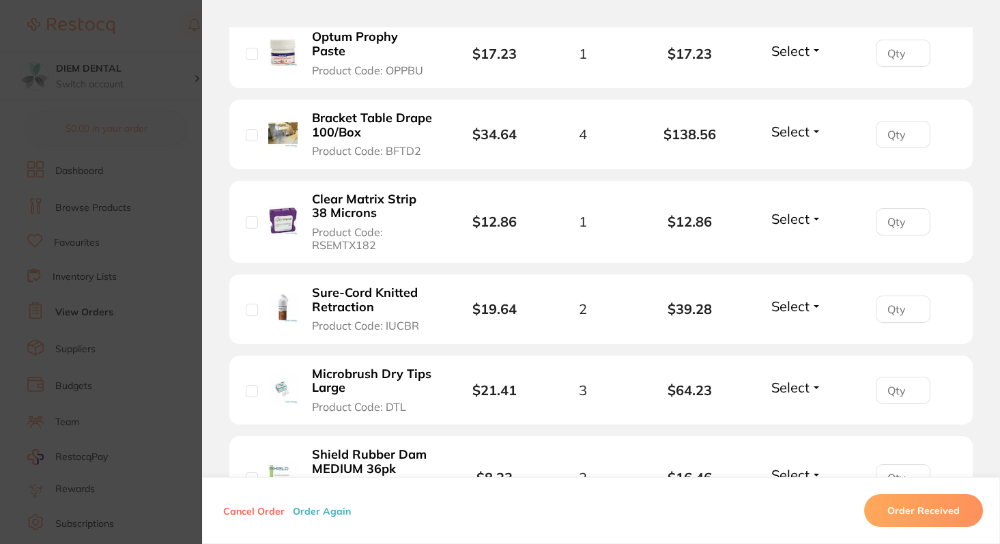
scroll to position [462, 0]
click at [367, 110] on b "Bracket Table Drape 100/Box" at bounding box center [373, 124] width 123 height 28
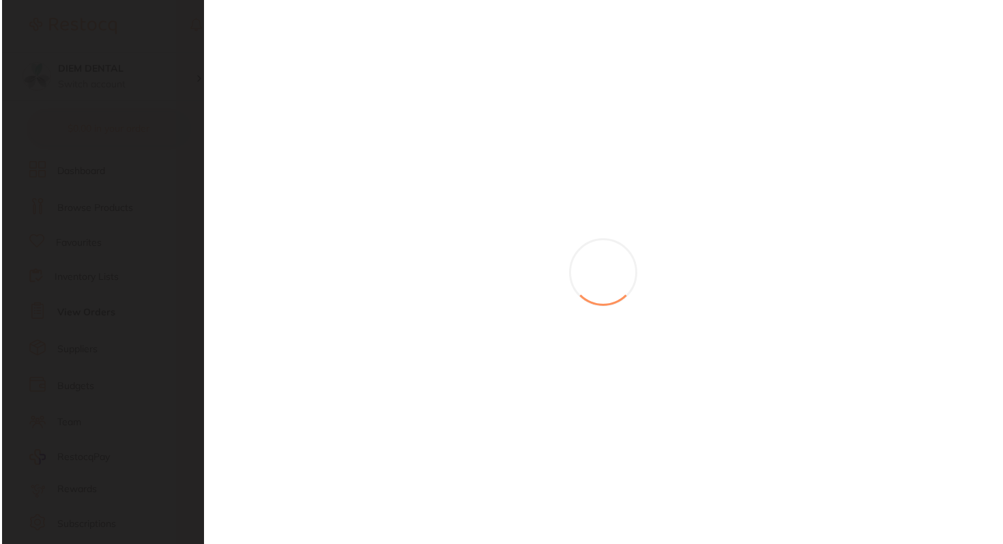
scroll to position [0, 0]
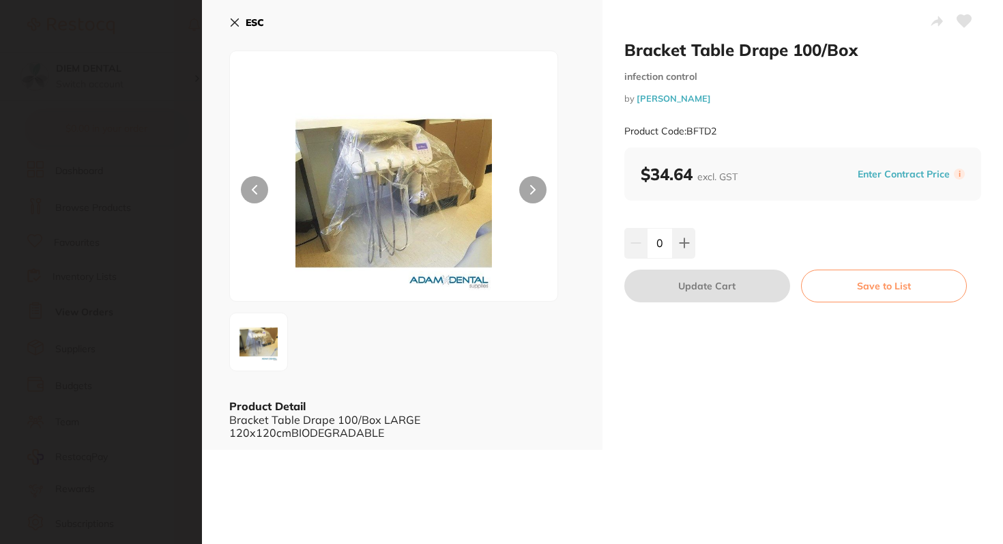
click at [253, 19] on b "ESC" at bounding box center [255, 22] width 18 height 12
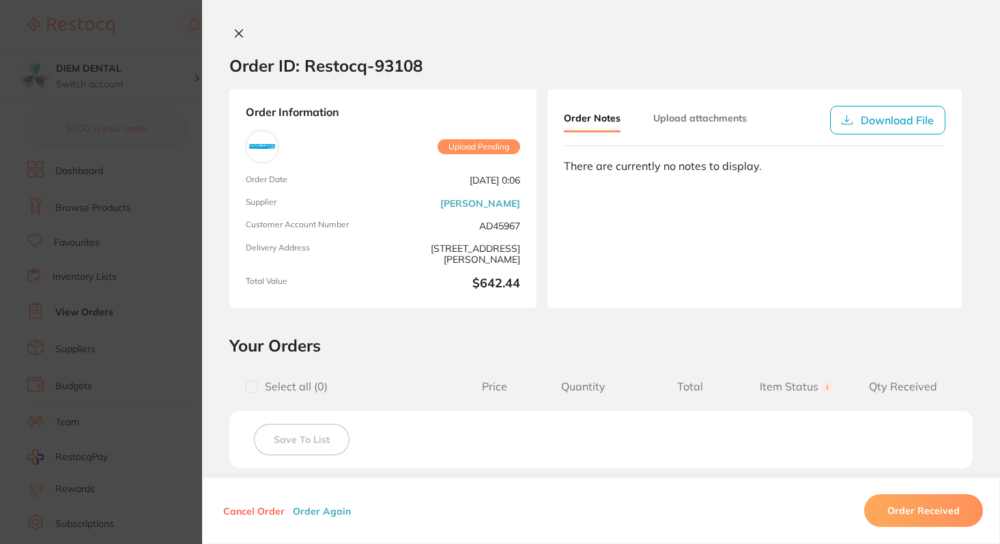
click at [235, 35] on icon at bounding box center [238, 33] width 11 height 11
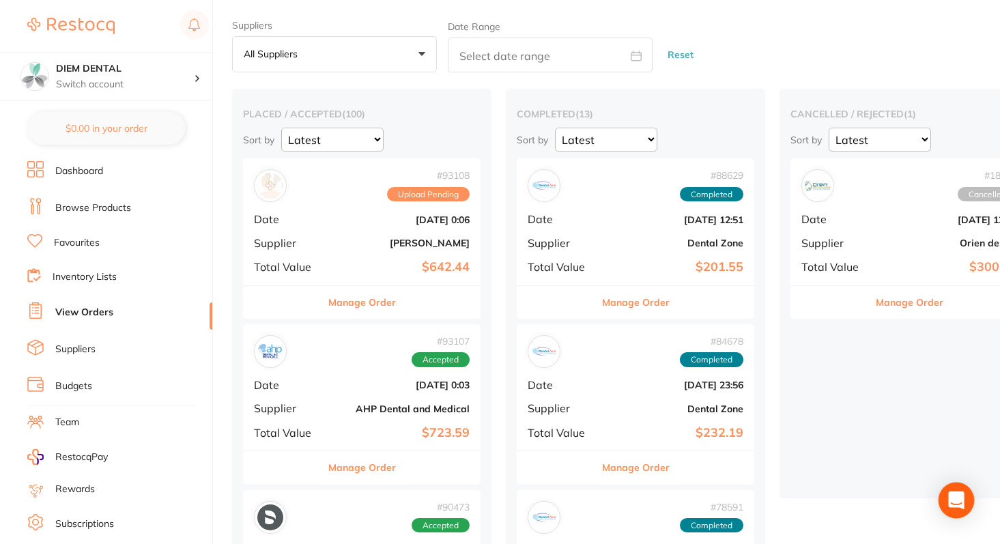
click at [962, 503] on icon "Open Intercom Messenger" at bounding box center [956, 500] width 16 height 18
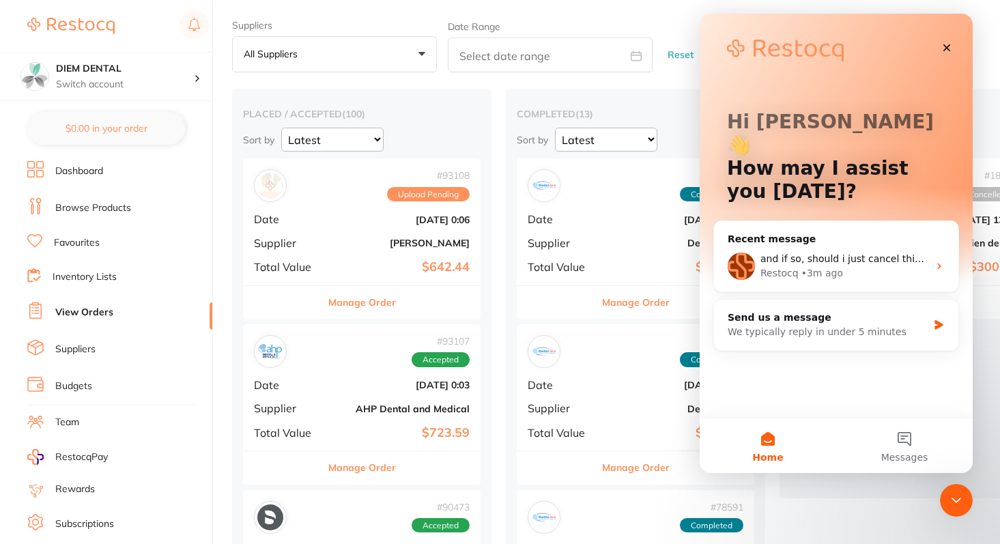
click at [399, 241] on b "[PERSON_NAME]" at bounding box center [401, 243] width 137 height 11
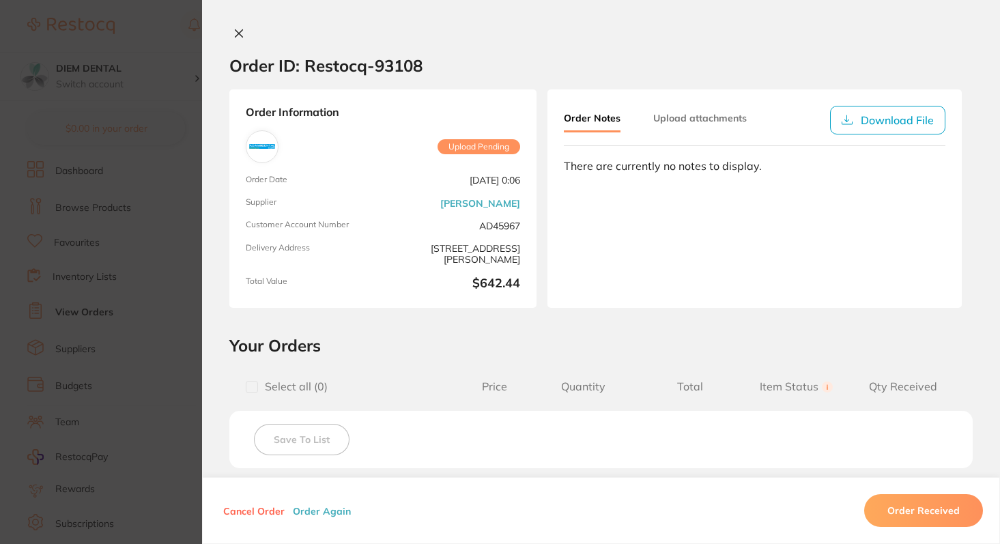
click at [237, 32] on icon at bounding box center [238, 33] width 11 height 11
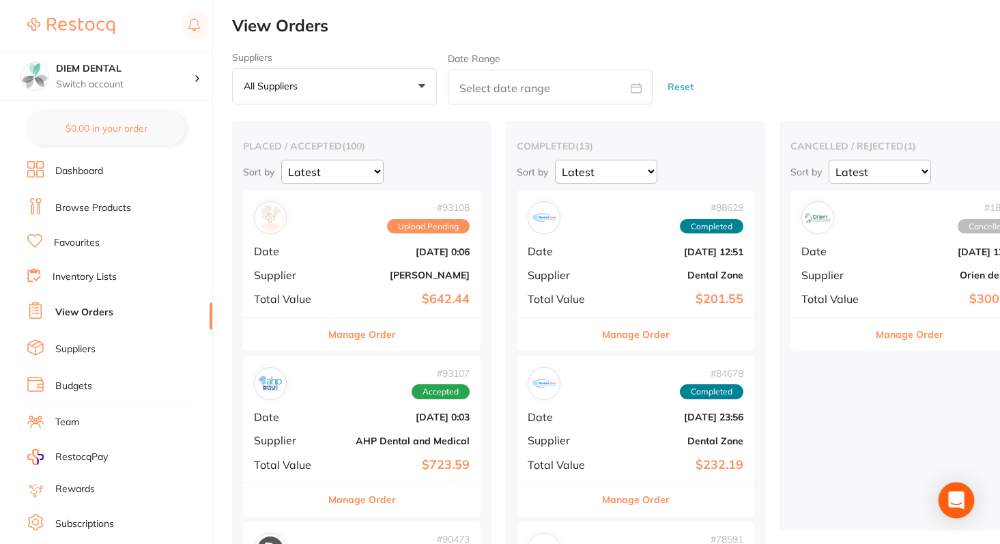
click at [949, 511] on div "Open Intercom Messenger" at bounding box center [957, 501] width 36 height 36
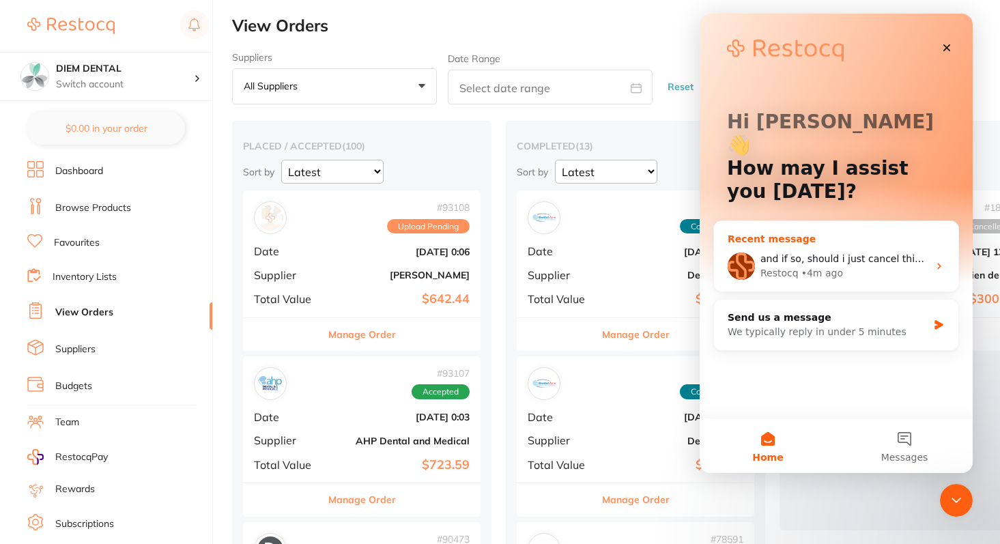
click at [824, 253] on span "and if so, should i just cancel this order?" at bounding box center [856, 258] width 193 height 11
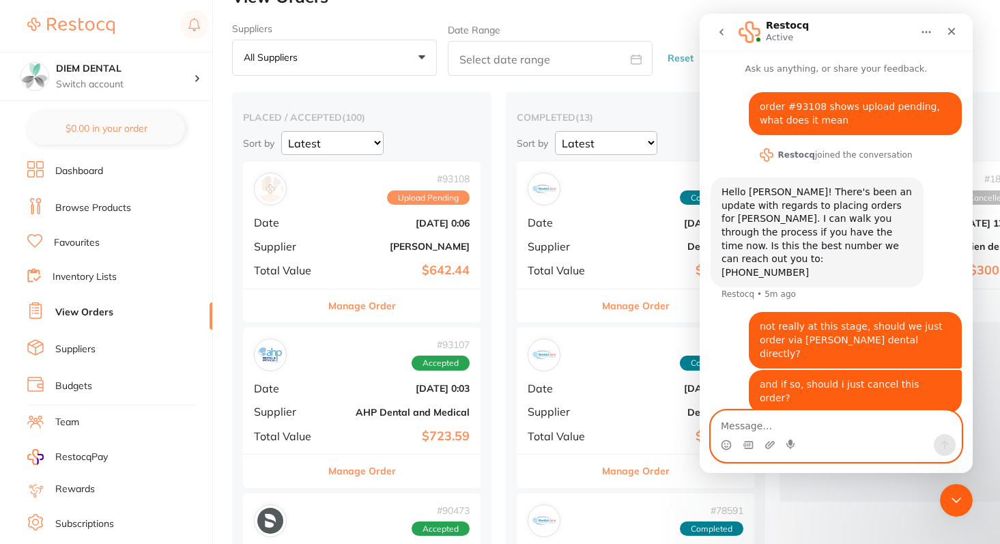
scroll to position [35, 0]
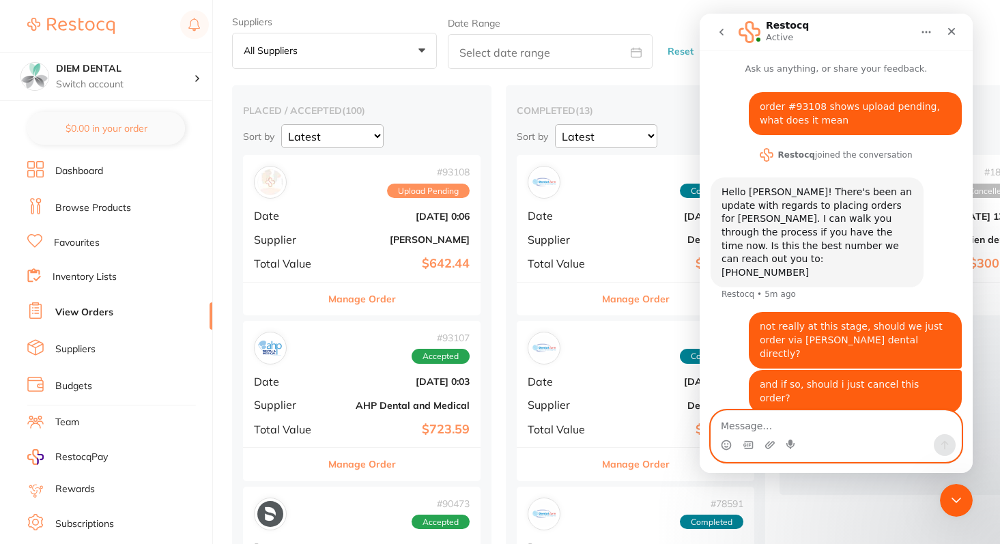
click at [306, 228] on div "# 93108 Upload Pending Date [DATE] 0:06 Supplier [PERSON_NAME] Total Value $642…" at bounding box center [362, 218] width 238 height 126
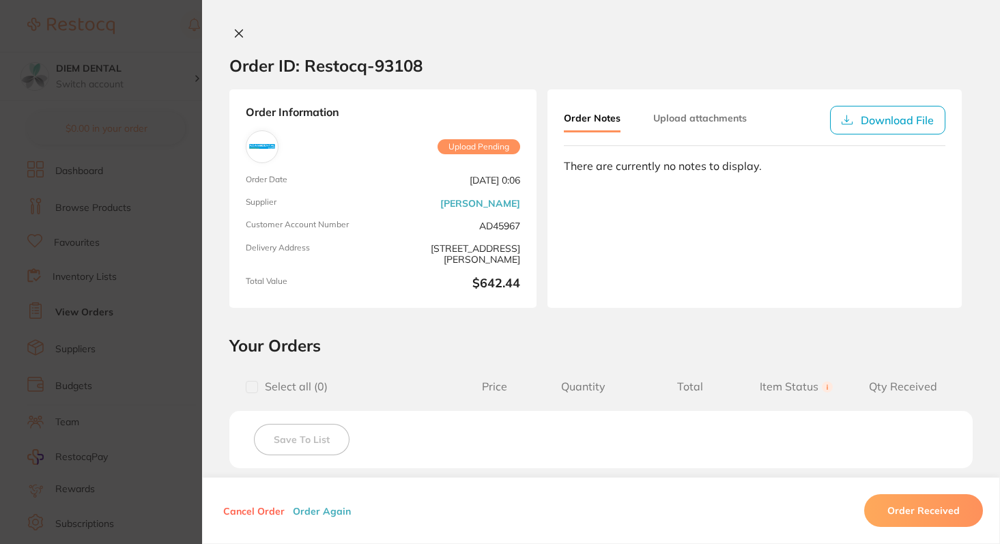
click at [233, 41] on button at bounding box center [238, 34] width 19 height 14
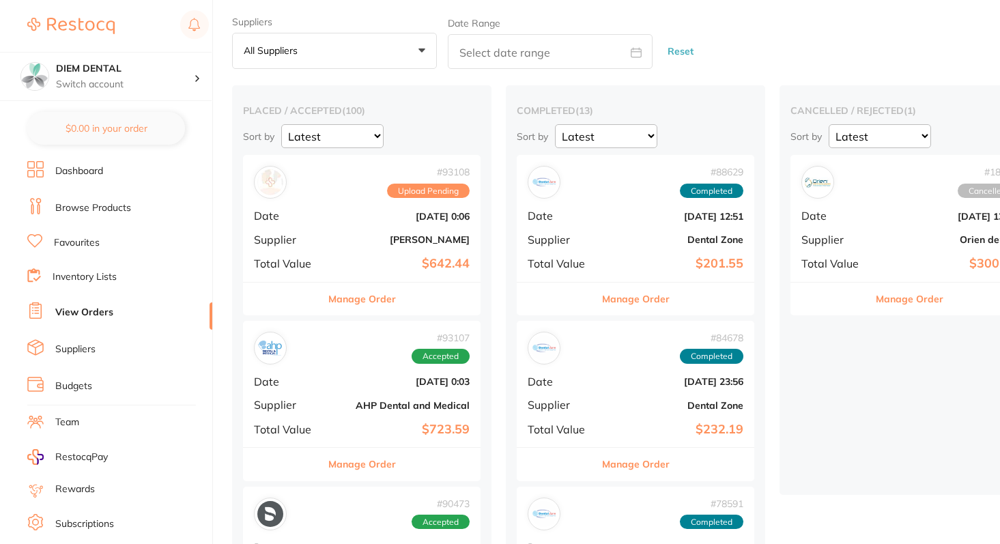
scroll to position [0, 1]
click at [956, 501] on icon "Open Intercom Messenger" at bounding box center [956, 500] width 16 height 18
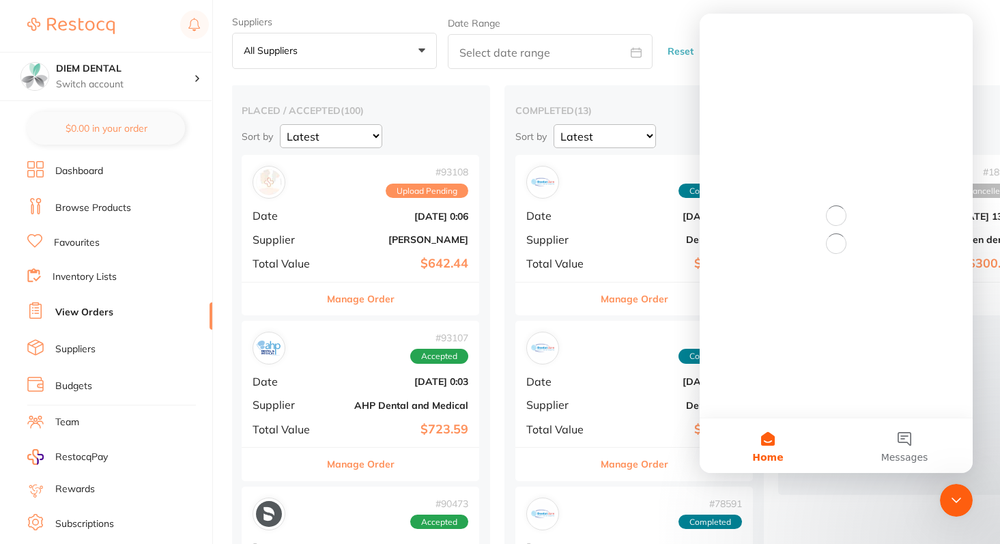
scroll to position [0, 0]
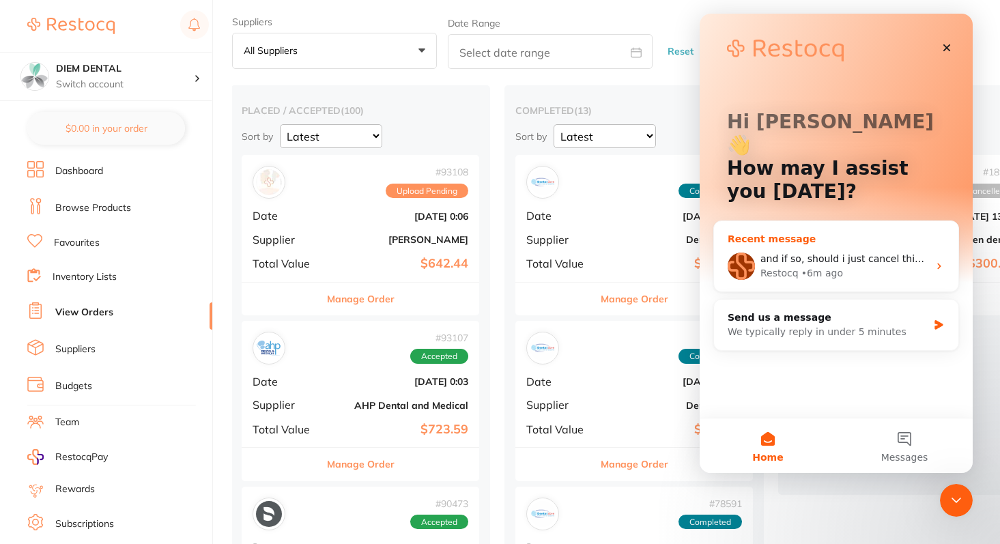
click at [858, 253] on span "and if so, should i just cancel this order?" at bounding box center [856, 258] width 193 height 11
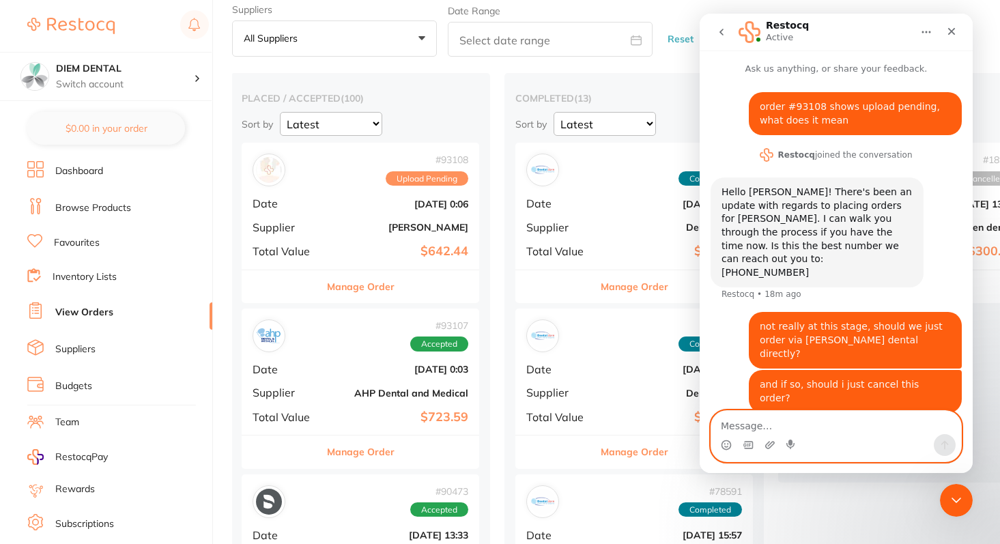
scroll to position [45, 0]
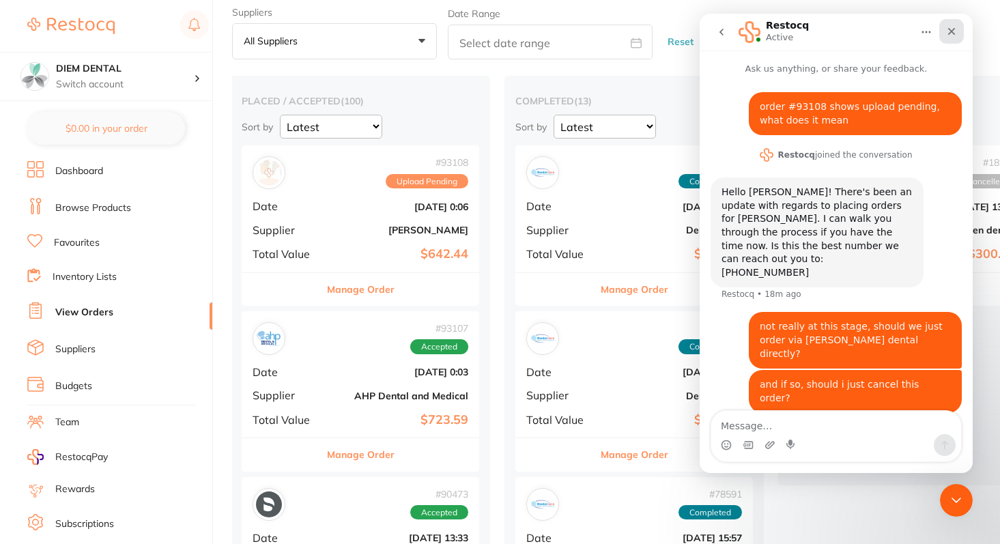
click at [953, 31] on icon "Close" at bounding box center [951, 31] width 11 height 11
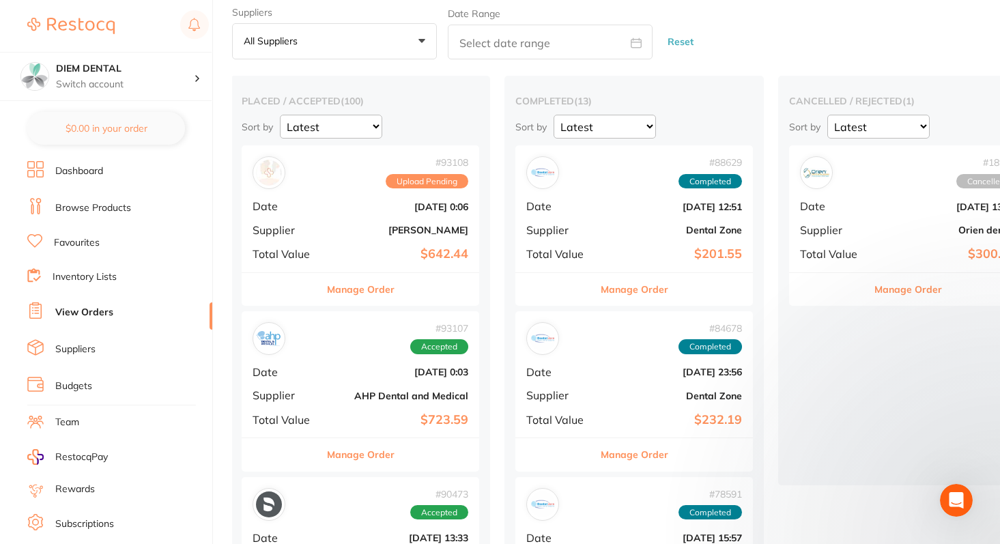
scroll to position [0, 0]
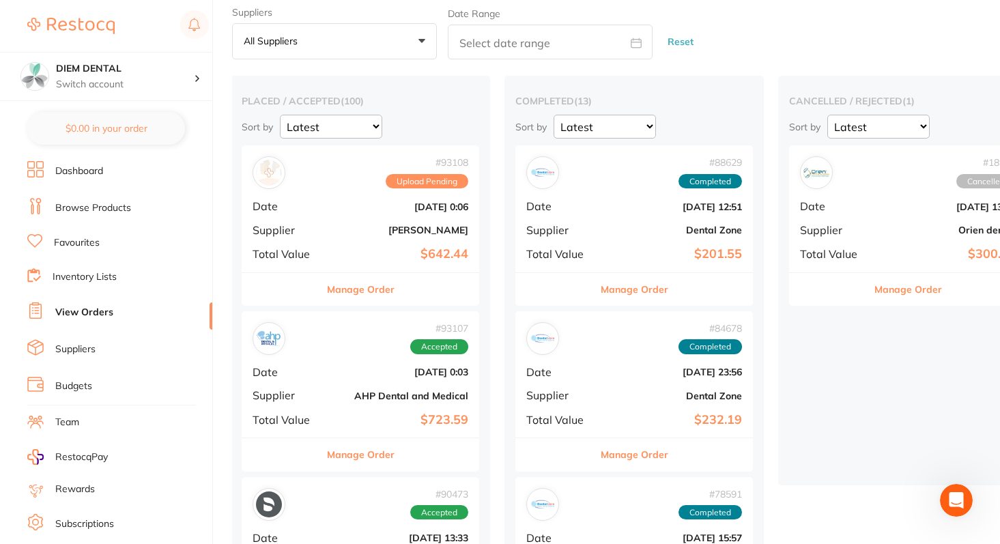
click at [403, 243] on div "# 93108 Upload Pending Date [DATE] 0:06 Supplier [PERSON_NAME] Total Value $642…" at bounding box center [361, 208] width 238 height 126
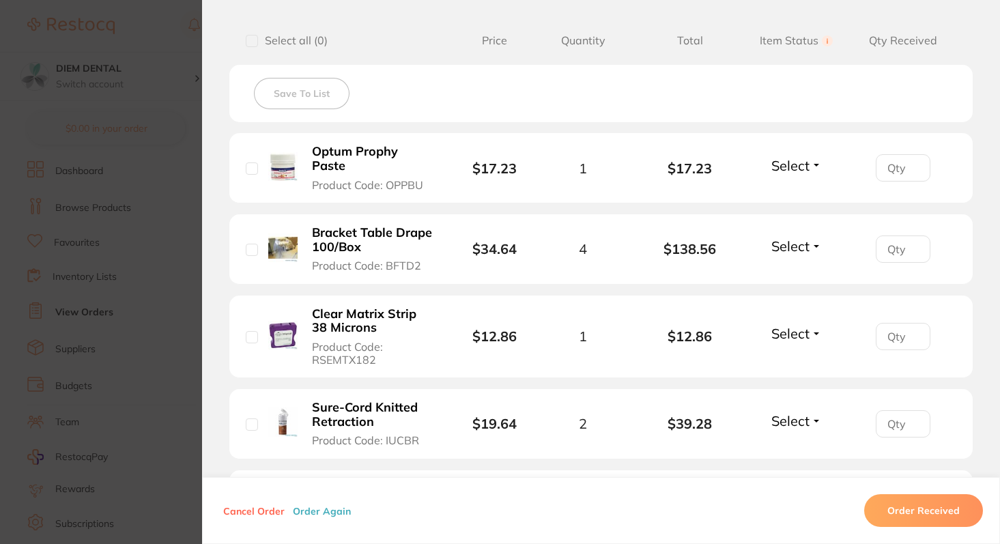
scroll to position [399, 0]
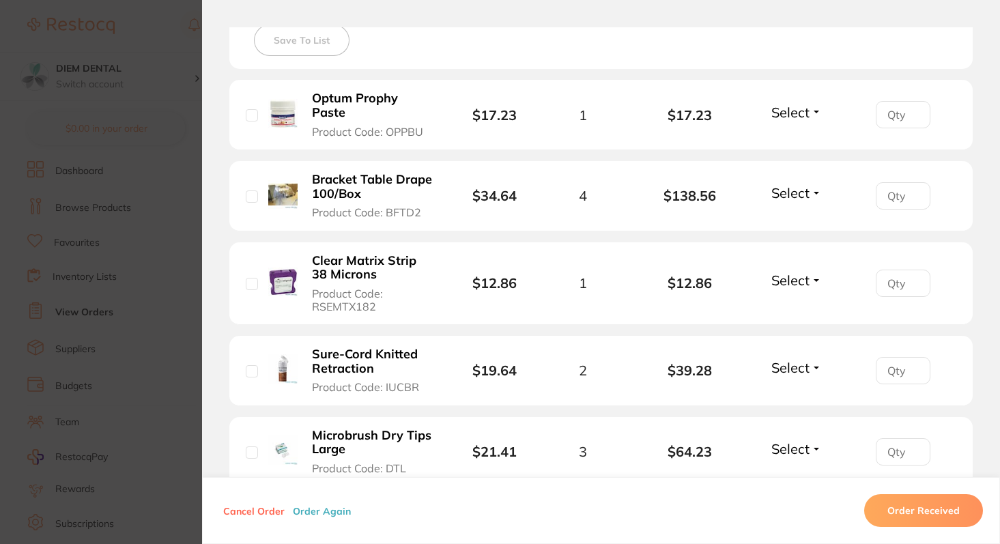
click at [256, 512] on button "Cancel Order" at bounding box center [254, 510] width 70 height 12
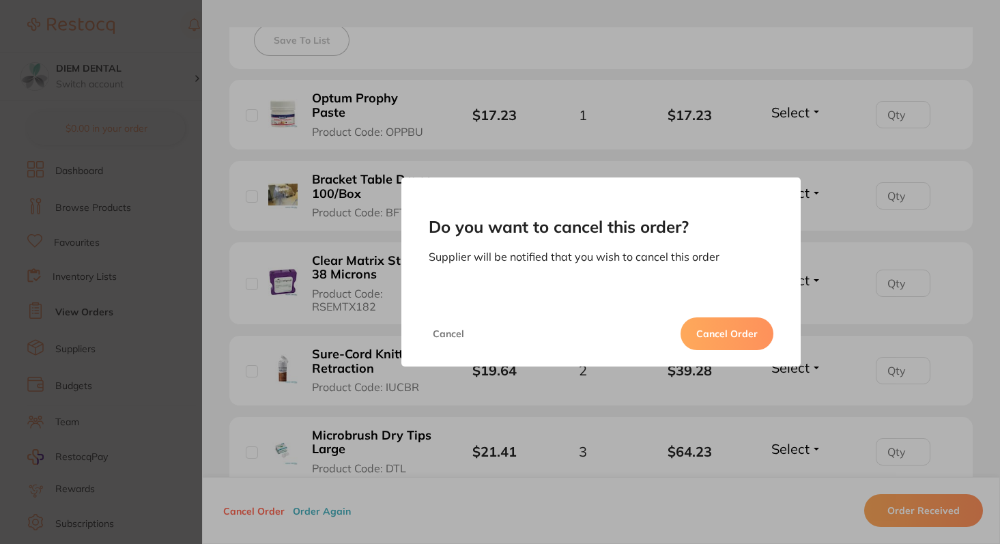
click at [698, 330] on button "Cancel Order" at bounding box center [727, 333] width 93 height 33
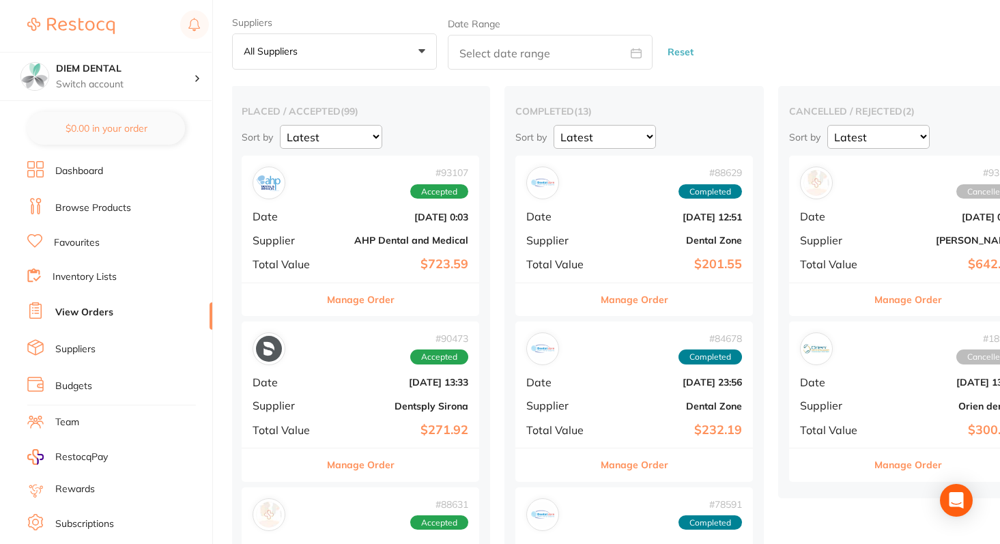
scroll to position [0, 53]
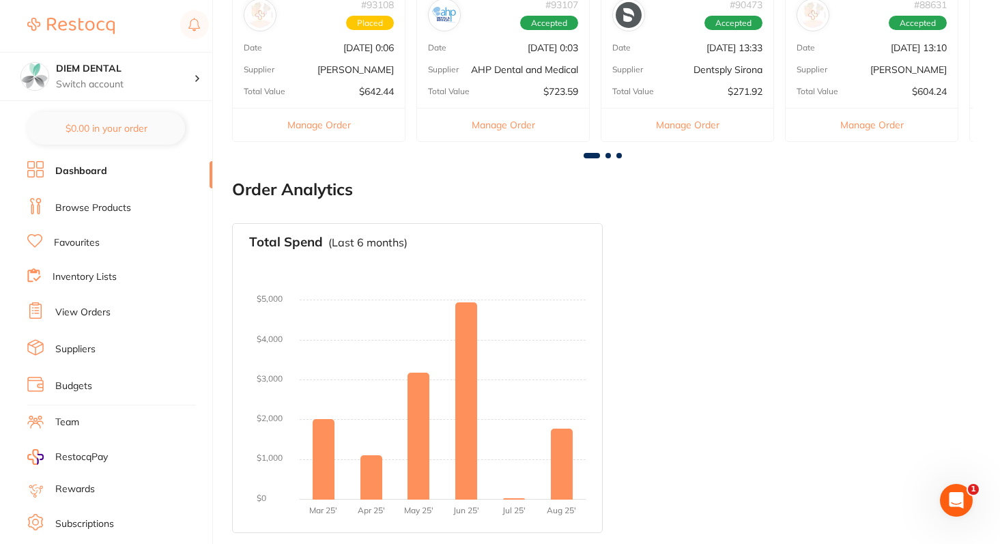
scroll to position [93, 0]
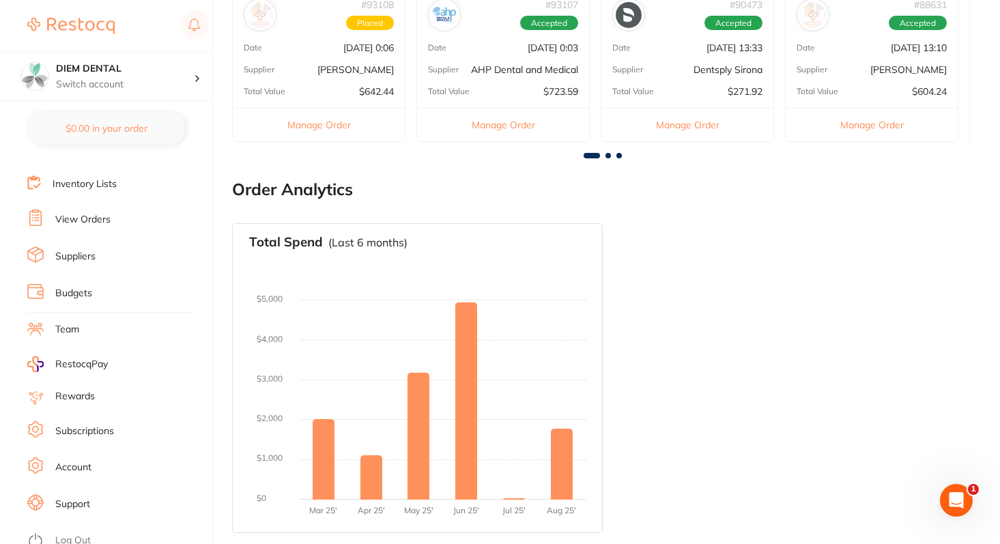
click at [68, 498] on link "Support" at bounding box center [72, 505] width 35 height 14
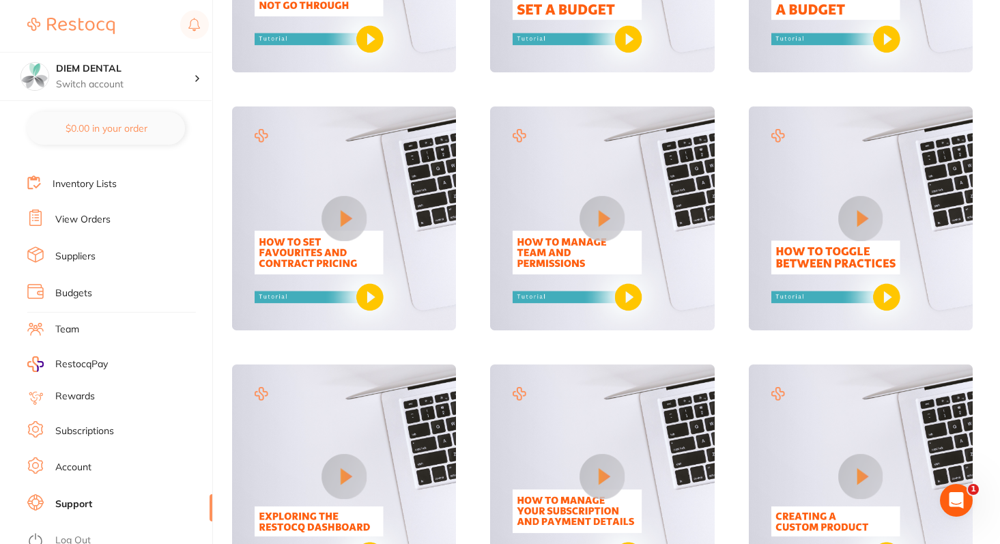
scroll to position [786, 0]
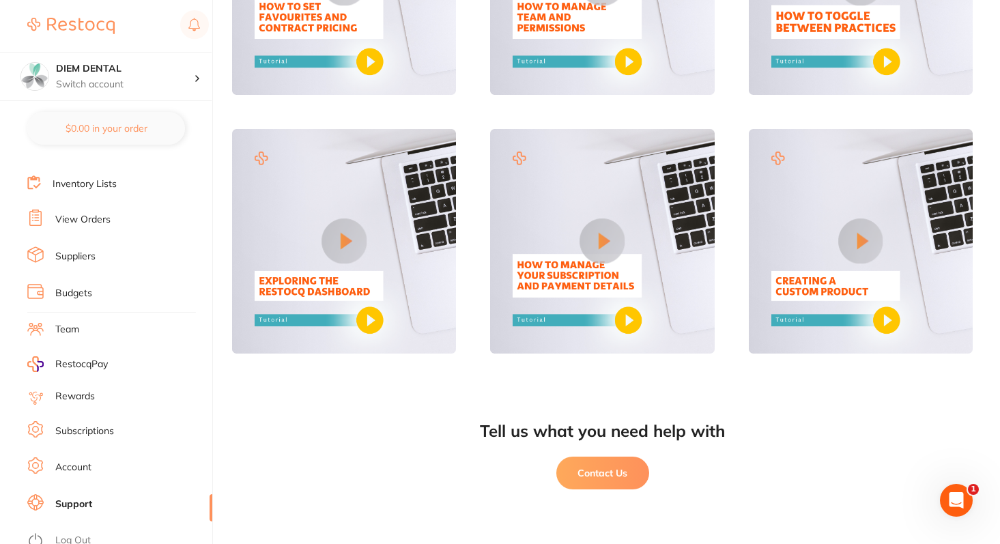
click at [585, 477] on button "Contact Us" at bounding box center [602, 473] width 93 height 33
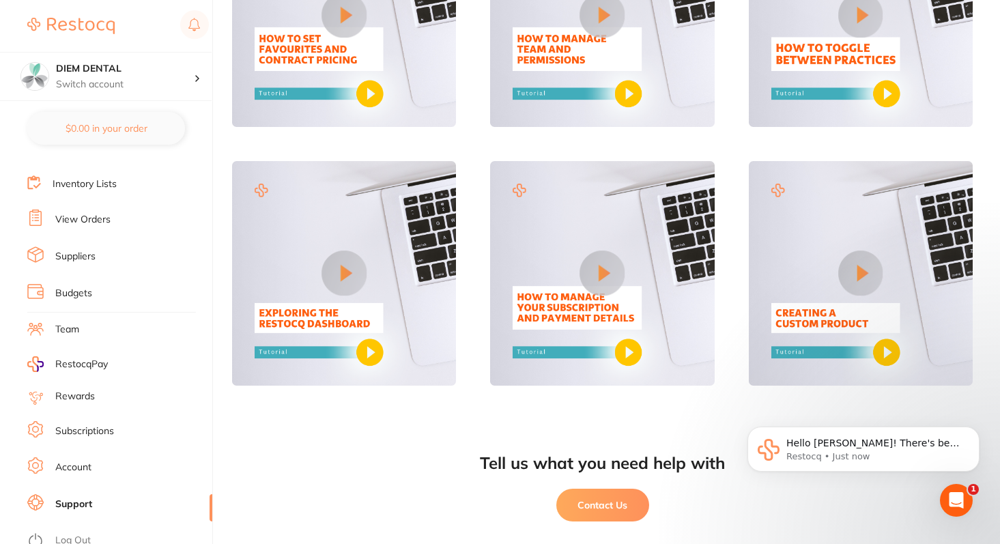
scroll to position [708, 0]
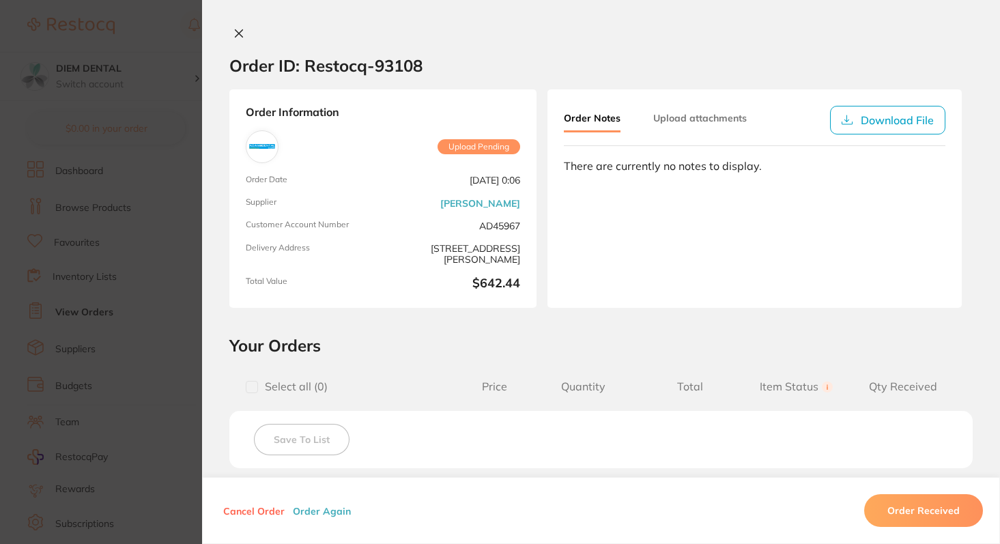
scroll to position [0, 53]
click at [234, 29] on icon at bounding box center [238, 33] width 11 height 11
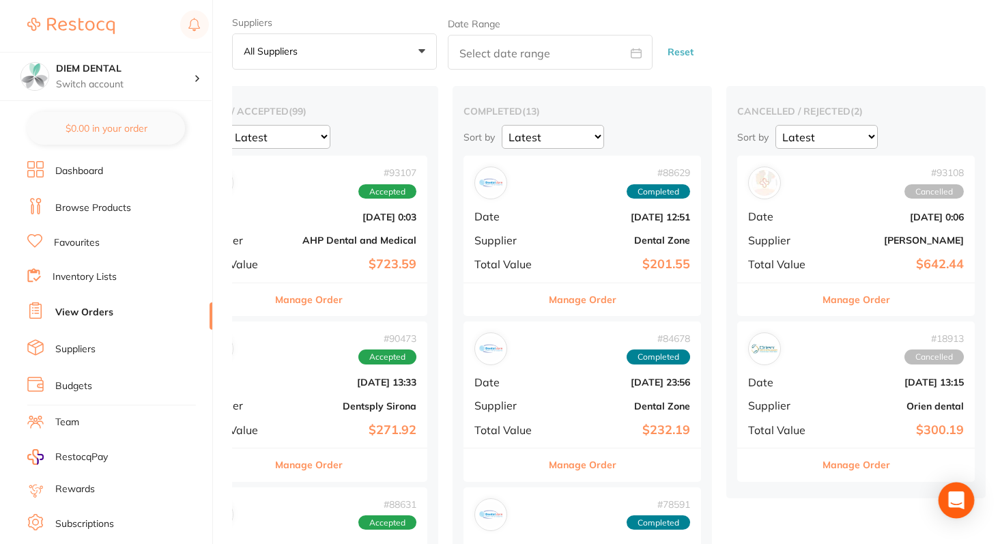
click at [954, 500] on icon "Open Intercom Messenger" at bounding box center [956, 500] width 16 height 18
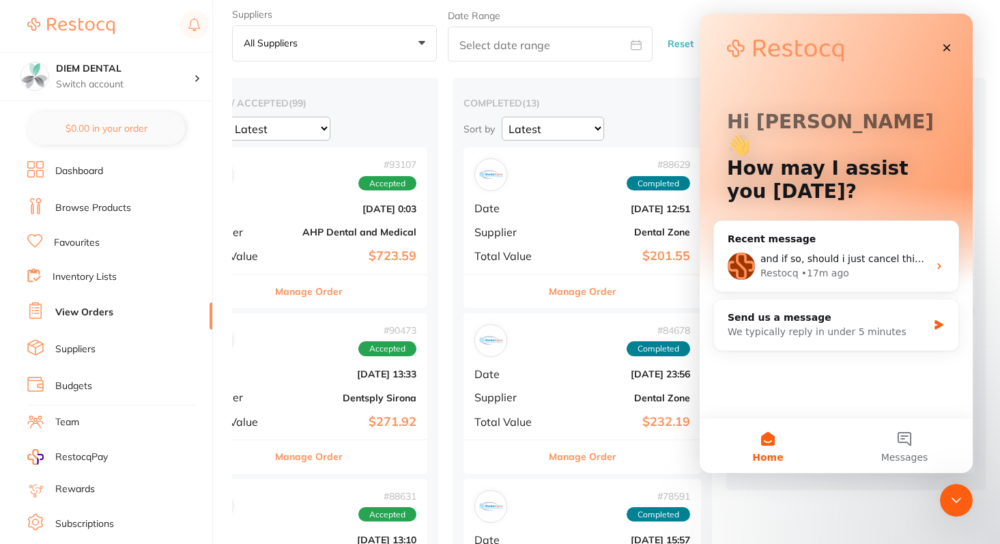
scroll to position [40, 0]
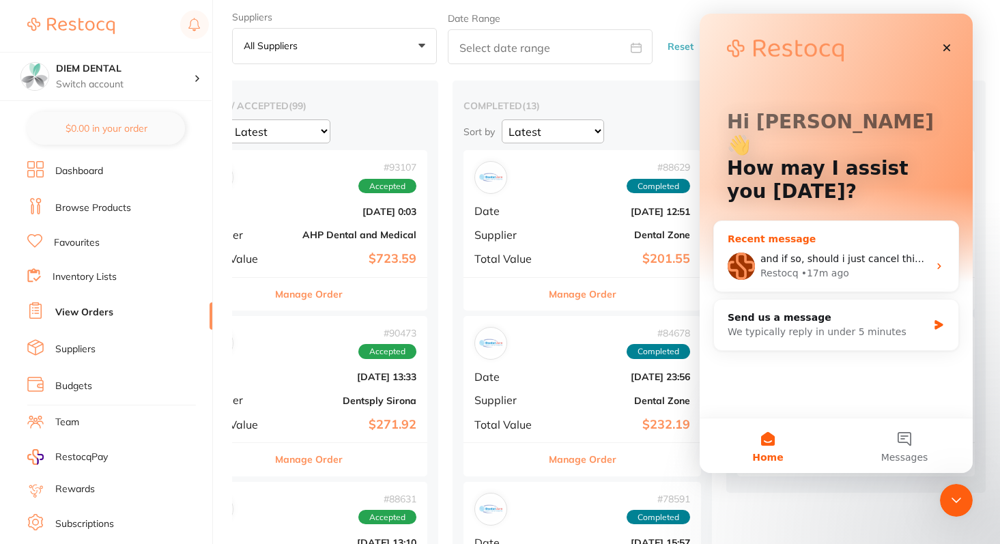
click at [887, 253] on span "and if so, should i just cancel this order?" at bounding box center [856, 258] width 193 height 11
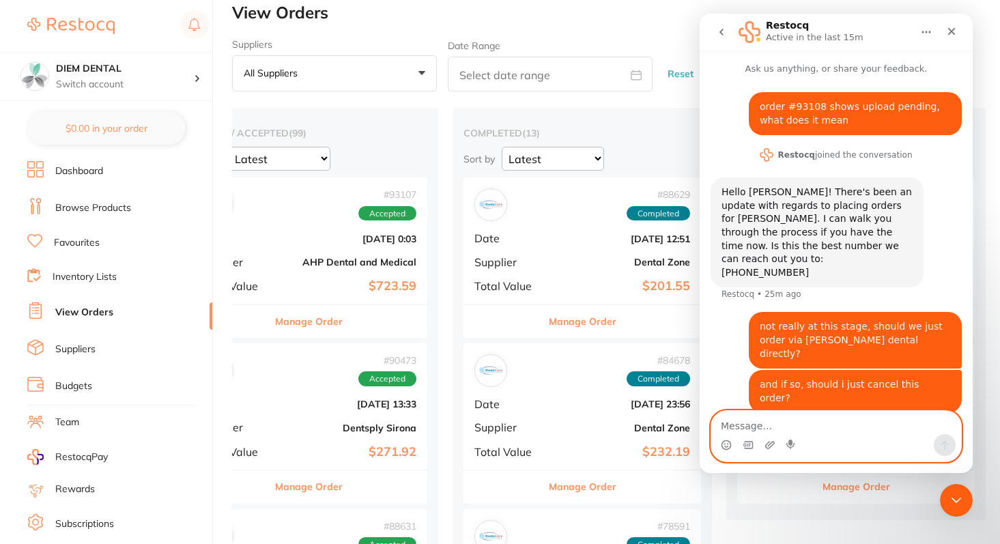
scroll to position [10, 0]
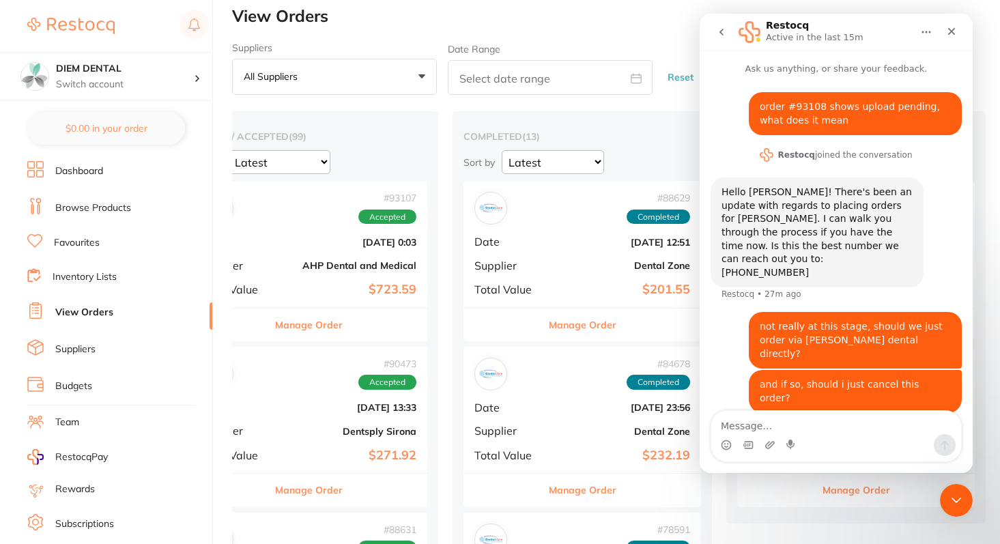
click at [964, 240] on div "order #93108 shows upload pending, what does it mean Chau • 32m ago Restocq joi…" at bounding box center [836, 253] width 273 height 354
click at [949, 31] on icon "Close" at bounding box center [951, 31] width 11 height 11
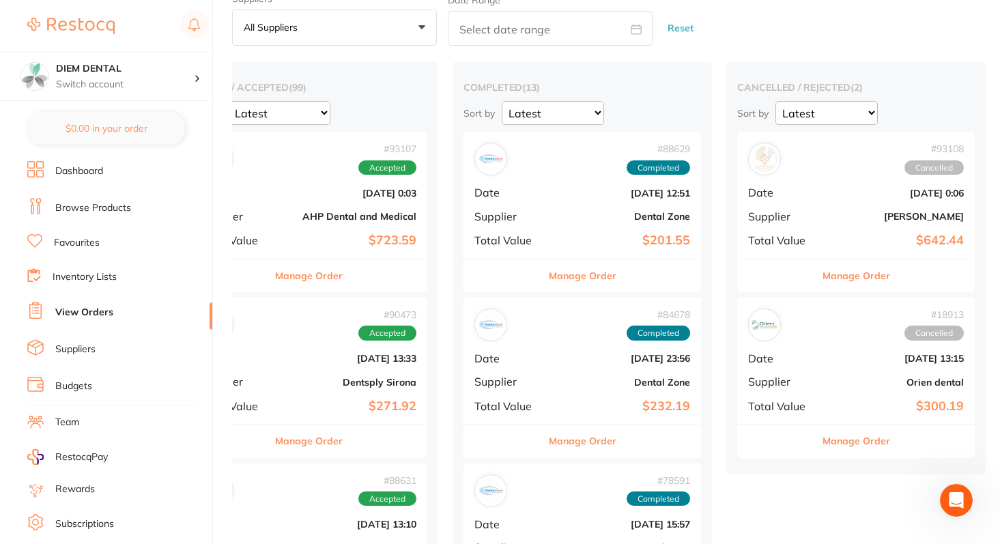
scroll to position [59, 0]
click at [821, 205] on div "# 93108 Cancelled Date Sept 6 2025, 0:06 Supplier Adam Dental Total Value $642.…" at bounding box center [856, 194] width 238 height 126
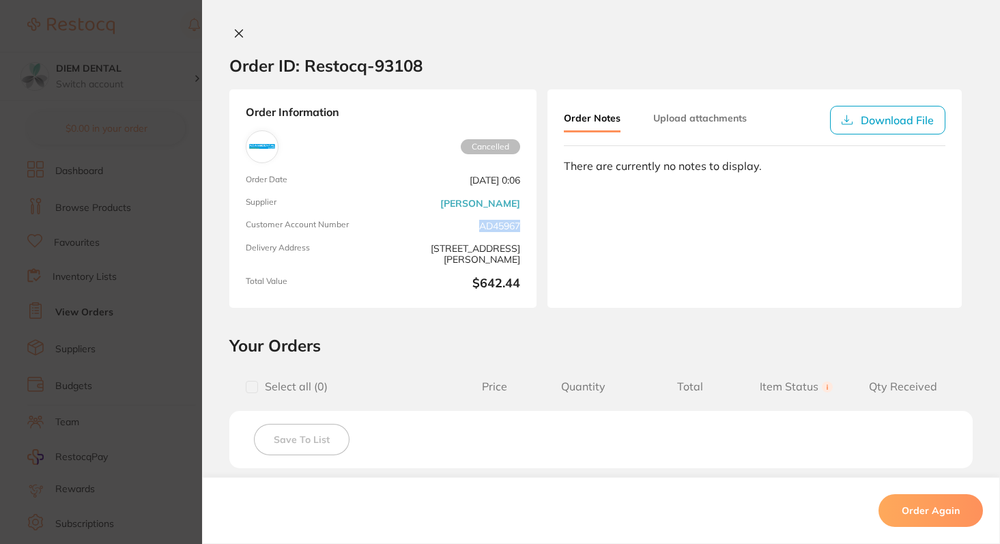
drag, startPoint x: 474, startPoint y: 225, endPoint x: 537, endPoint y: 225, distance: 63.5
click at [537, 225] on div "Order Information Cancelled Order Date Sept 6 2025, 0:06 Supplier Adam Dental C…" at bounding box center [601, 198] width 798 height 218
click at [536, 225] on div "Order Information Cancelled Order Date Sept 6 2025, 0:06 Supplier Adam Dental C…" at bounding box center [601, 198] width 798 height 218
drag, startPoint x: 474, startPoint y: 224, endPoint x: 515, endPoint y: 285, distance: 72.9
click at [515, 284] on div "Order Information Cancelled Order Date Sept 6 2025, 0:06 Supplier Adam Dental C…" at bounding box center [382, 198] width 307 height 218
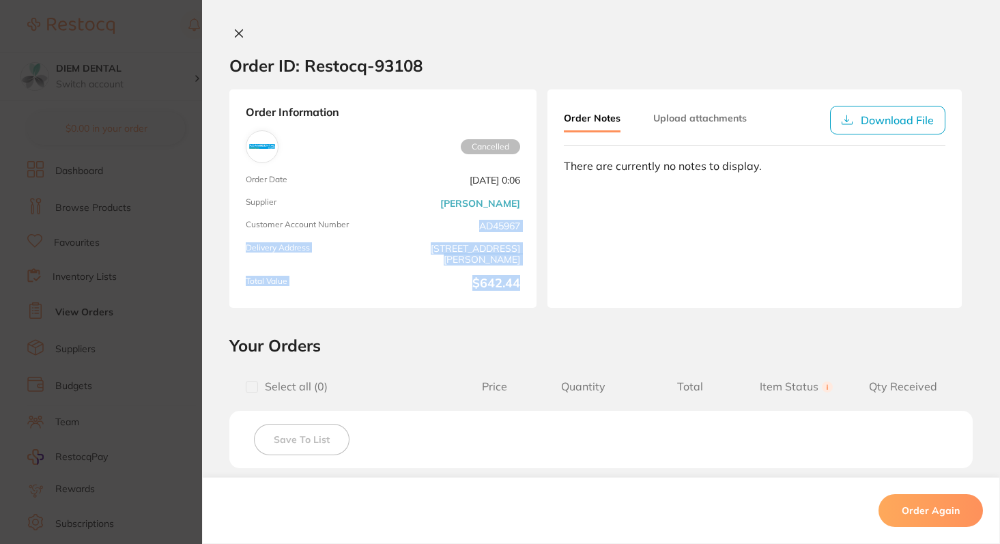
click at [524, 304] on div "Order Information Cancelled Order Date Sept 6 2025, 0:06 Supplier Adam Dental C…" at bounding box center [382, 198] width 307 height 218
